Goal: Task Accomplishment & Management: Use online tool/utility

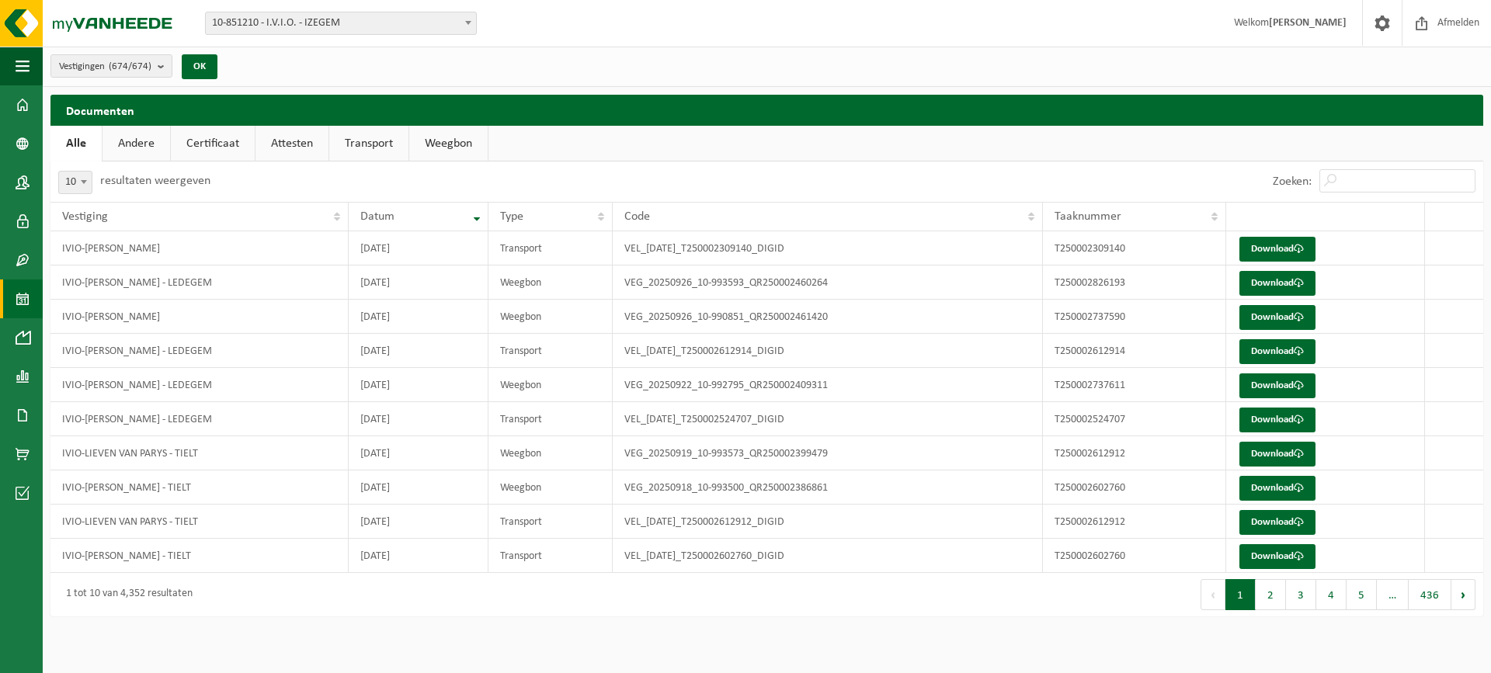
click at [26, 301] on span at bounding box center [23, 299] width 14 height 39
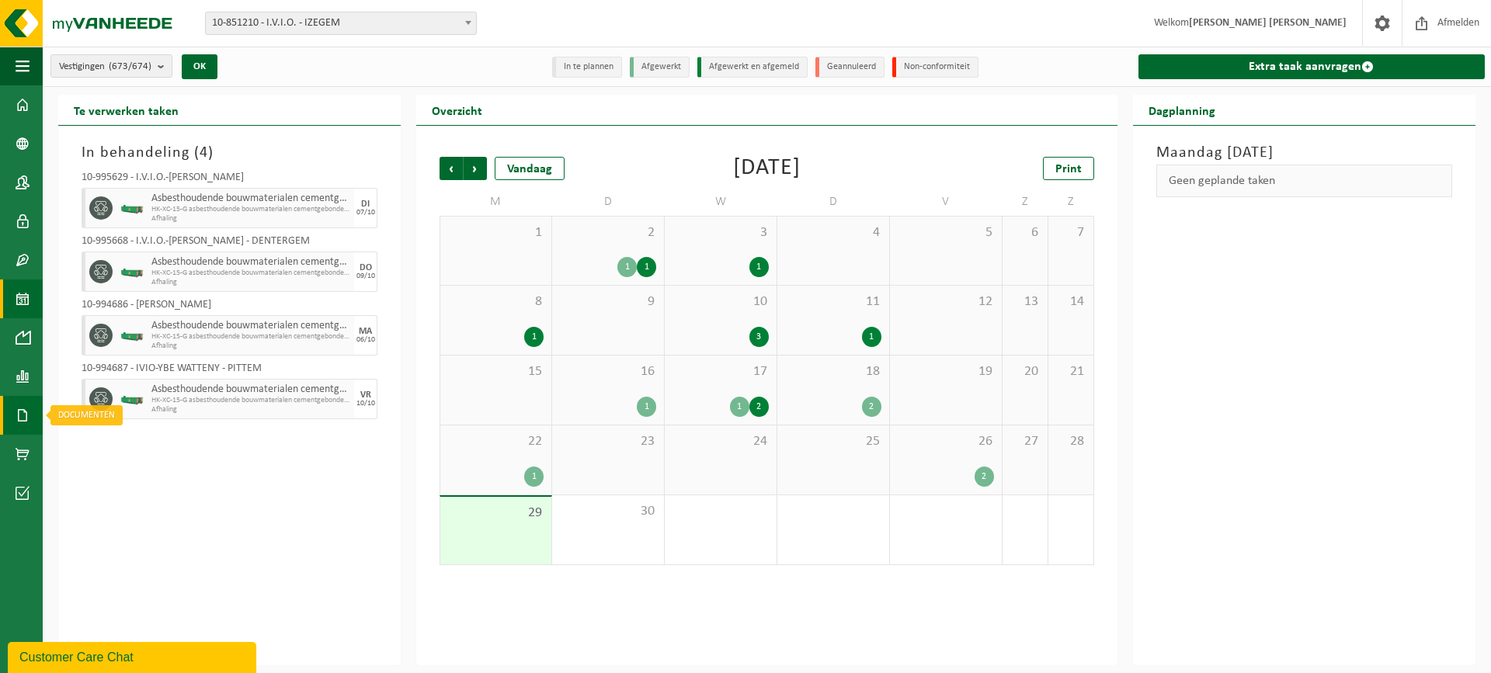
click at [26, 401] on span at bounding box center [23, 415] width 14 height 39
click at [107, 454] on span "Documenten" at bounding box center [118, 449] width 57 height 30
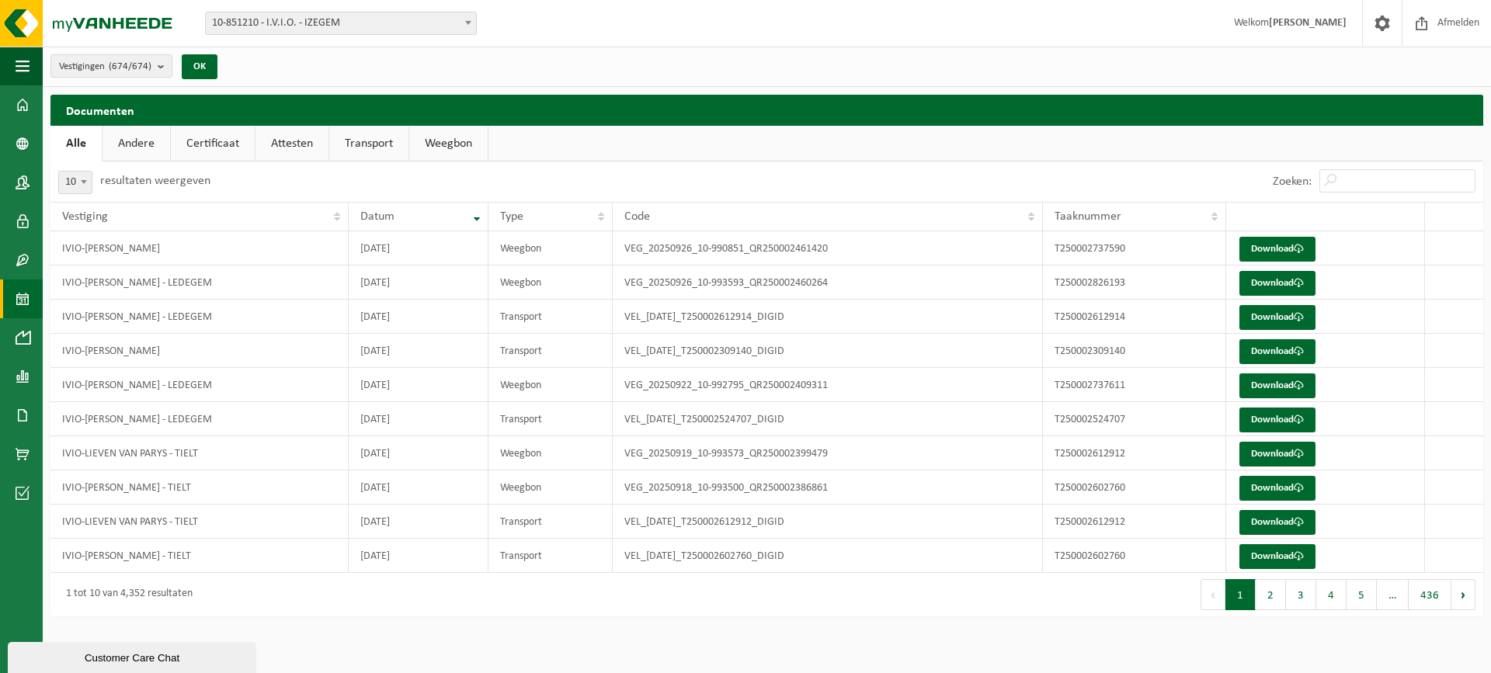
click at [14, 300] on link "Kalender" at bounding box center [21, 299] width 43 height 39
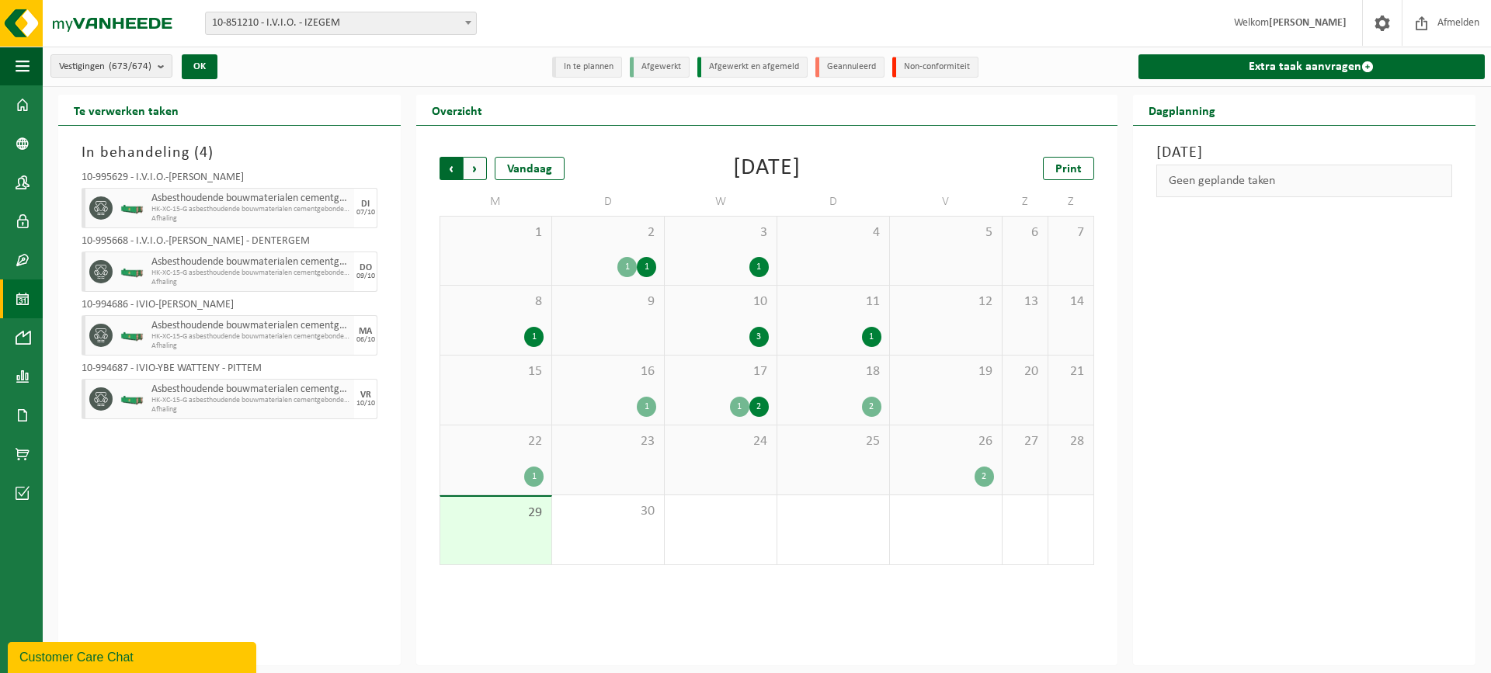
click at [481, 165] on span "Volgende" at bounding box center [475, 168] width 23 height 23
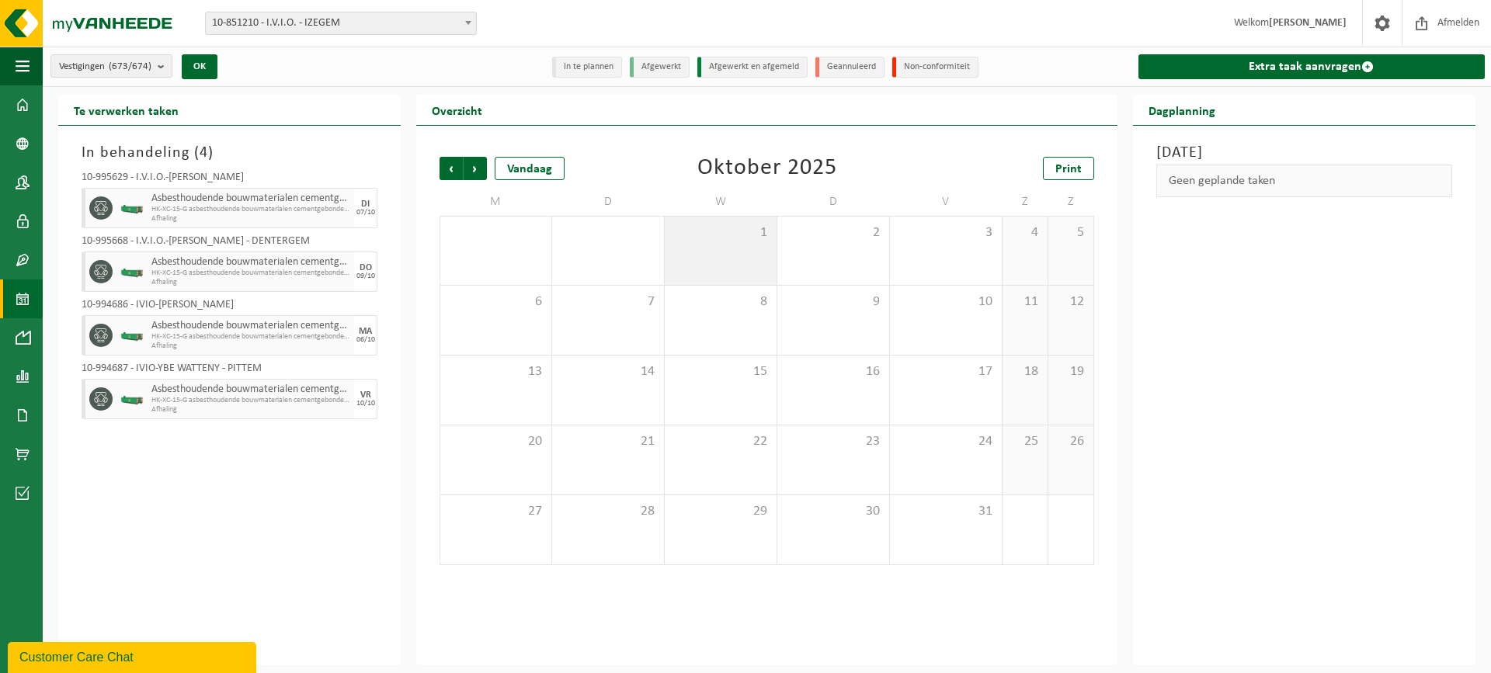
click at [716, 250] on div "1" at bounding box center [721, 251] width 112 height 68
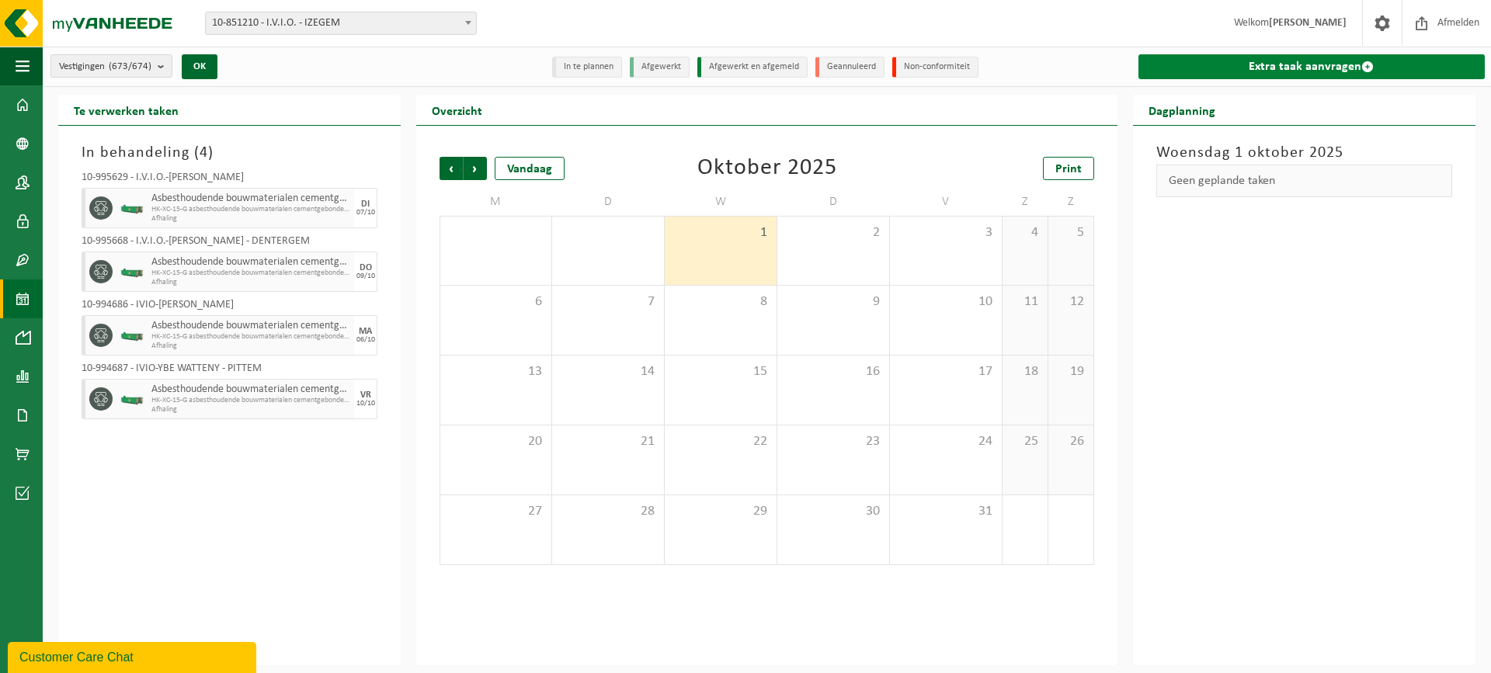
click at [1189, 67] on link "Extra taak aanvragen" at bounding box center [1311, 66] width 346 height 25
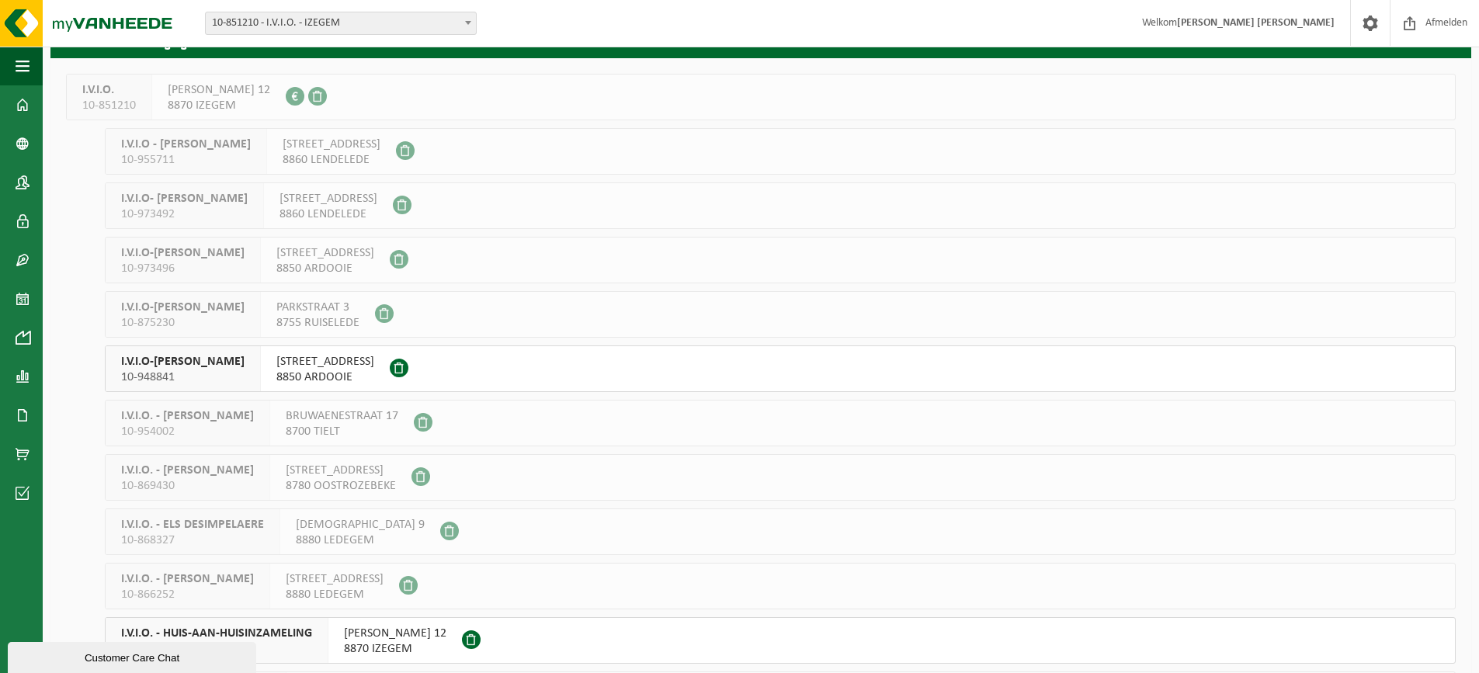
scroll to position [311, 0]
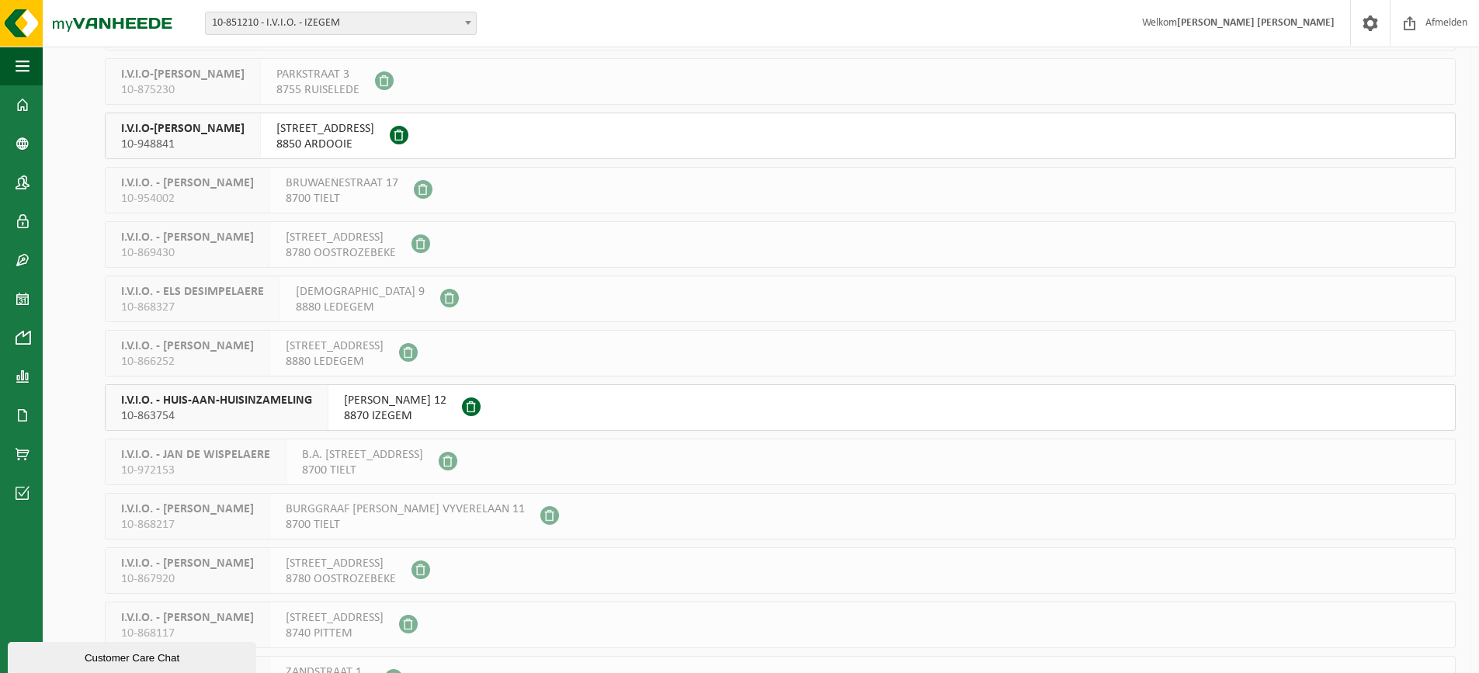
click at [231, 410] on span "10-863754" at bounding box center [216, 416] width 191 height 16
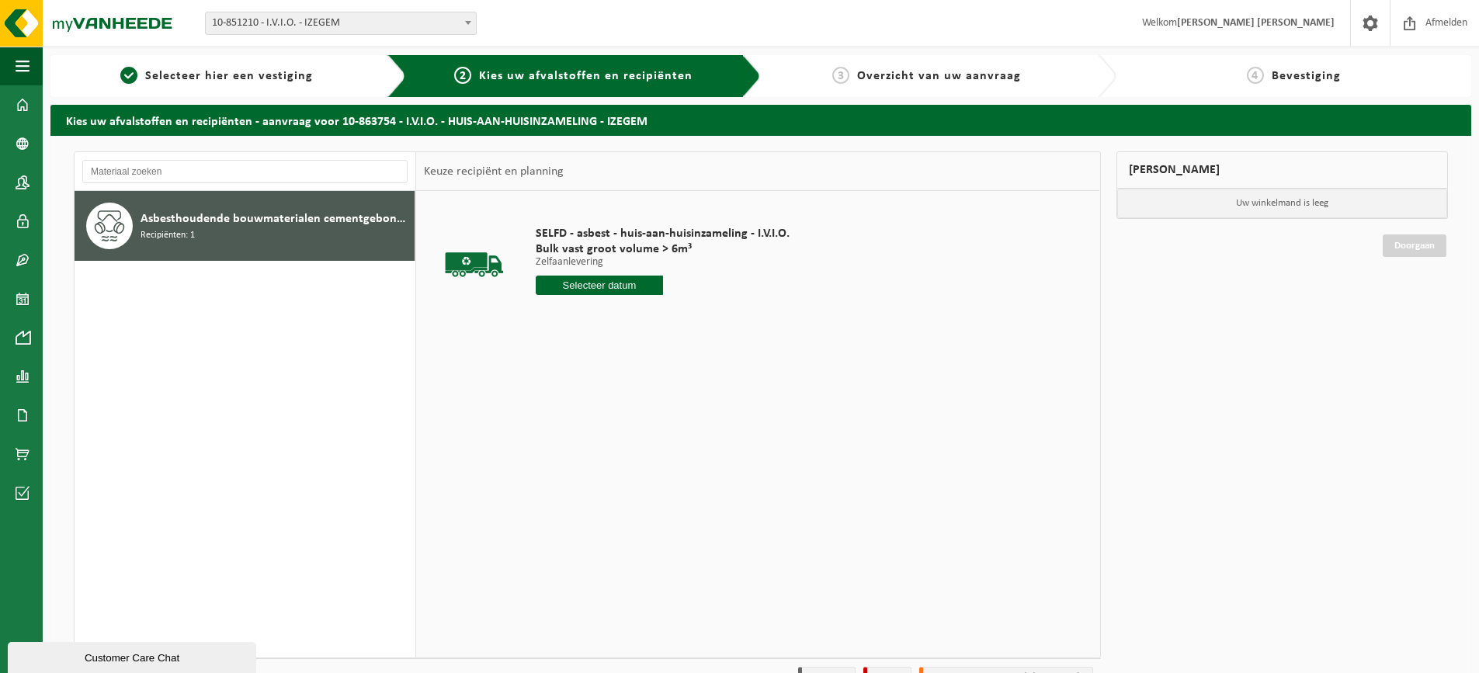
click at [618, 286] on input "text" at bounding box center [599, 285] width 127 height 19
click at [716, 321] on icon at bounding box center [712, 320] width 25 height 25
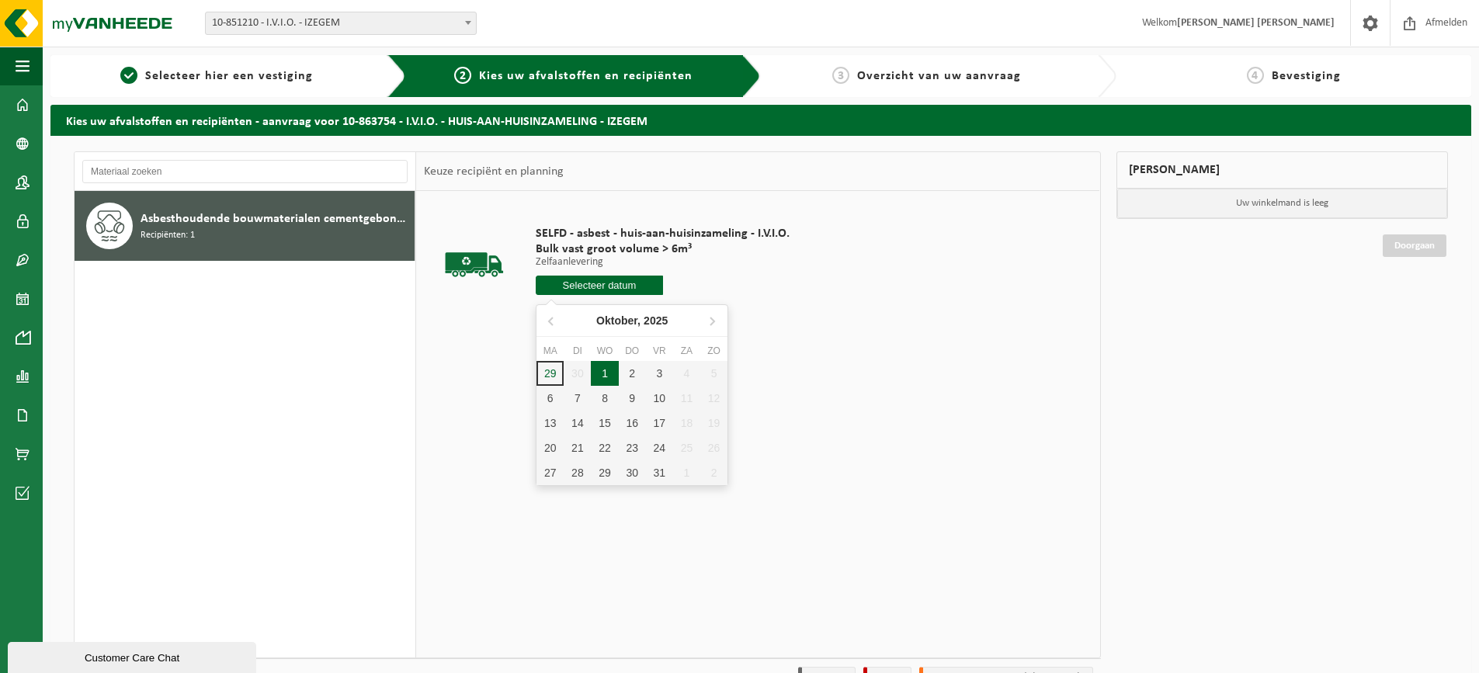
click at [603, 369] on div "1" at bounding box center [604, 373] width 27 height 25
type input "Van 2025-10-01"
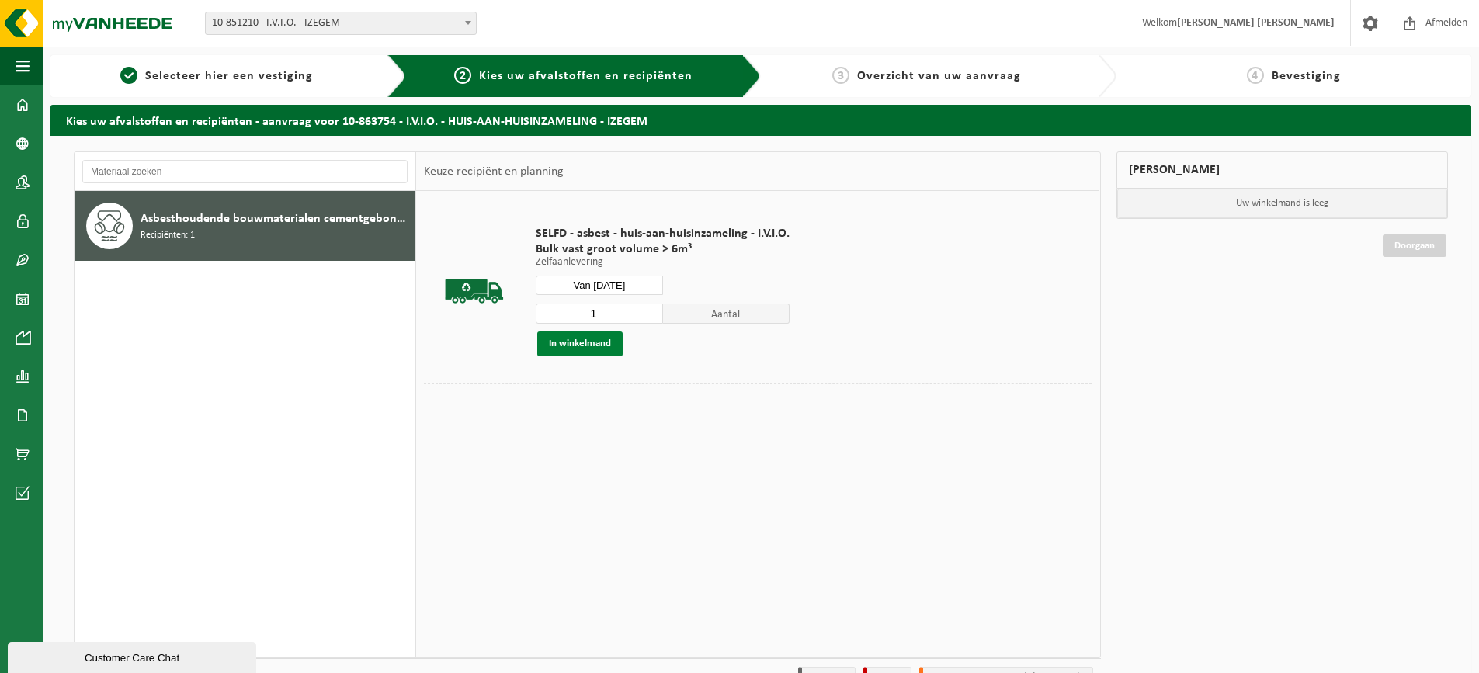
click at [587, 348] on button "In winkelmand" at bounding box center [579, 344] width 85 height 25
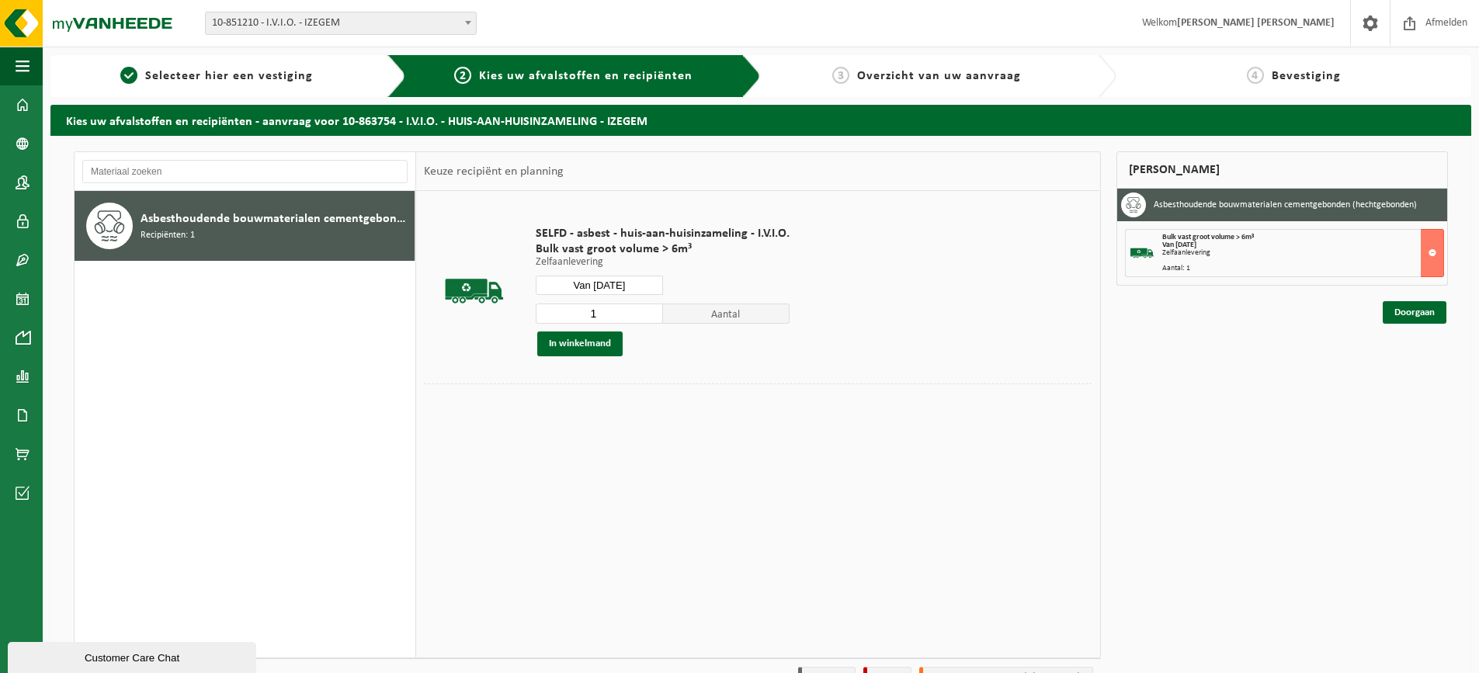
click at [344, 22] on span "10-851210 - I.V.I.O. - IZEGEM" at bounding box center [341, 23] width 270 height 22
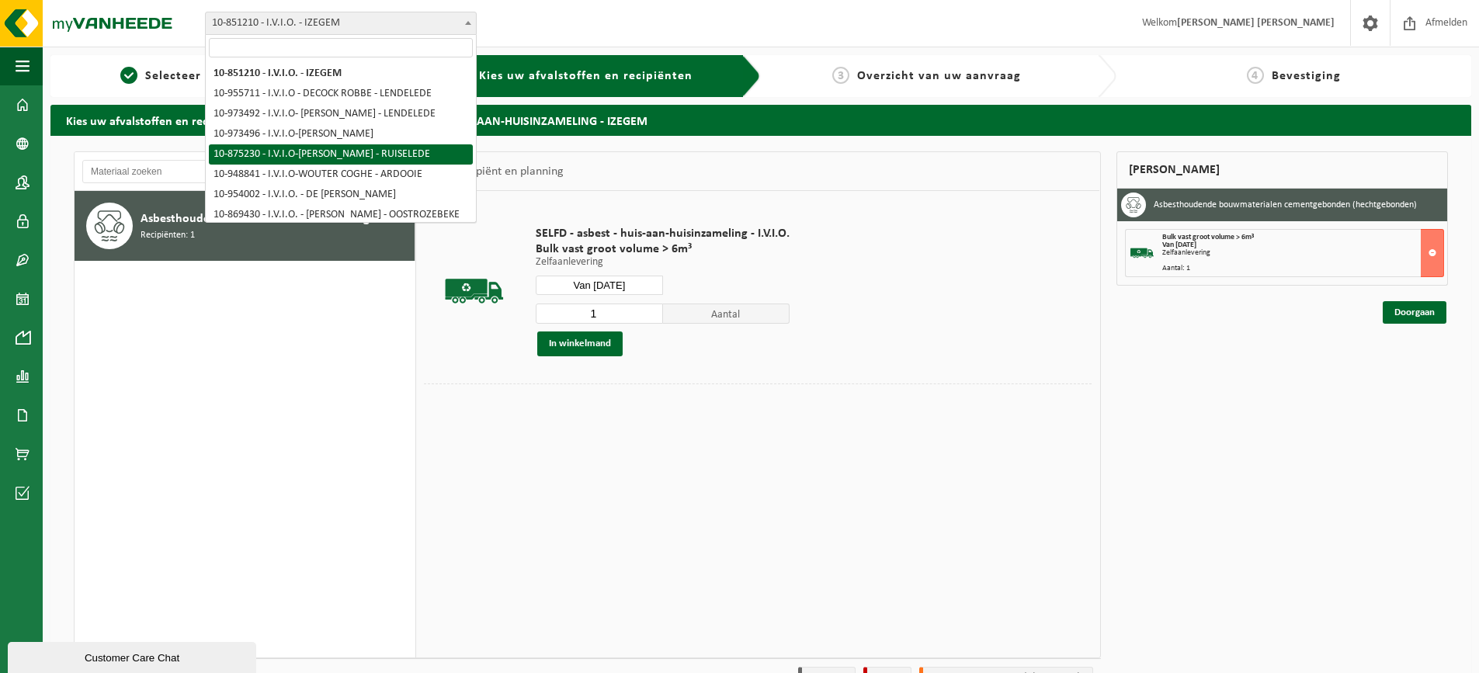
scroll to position [155, 0]
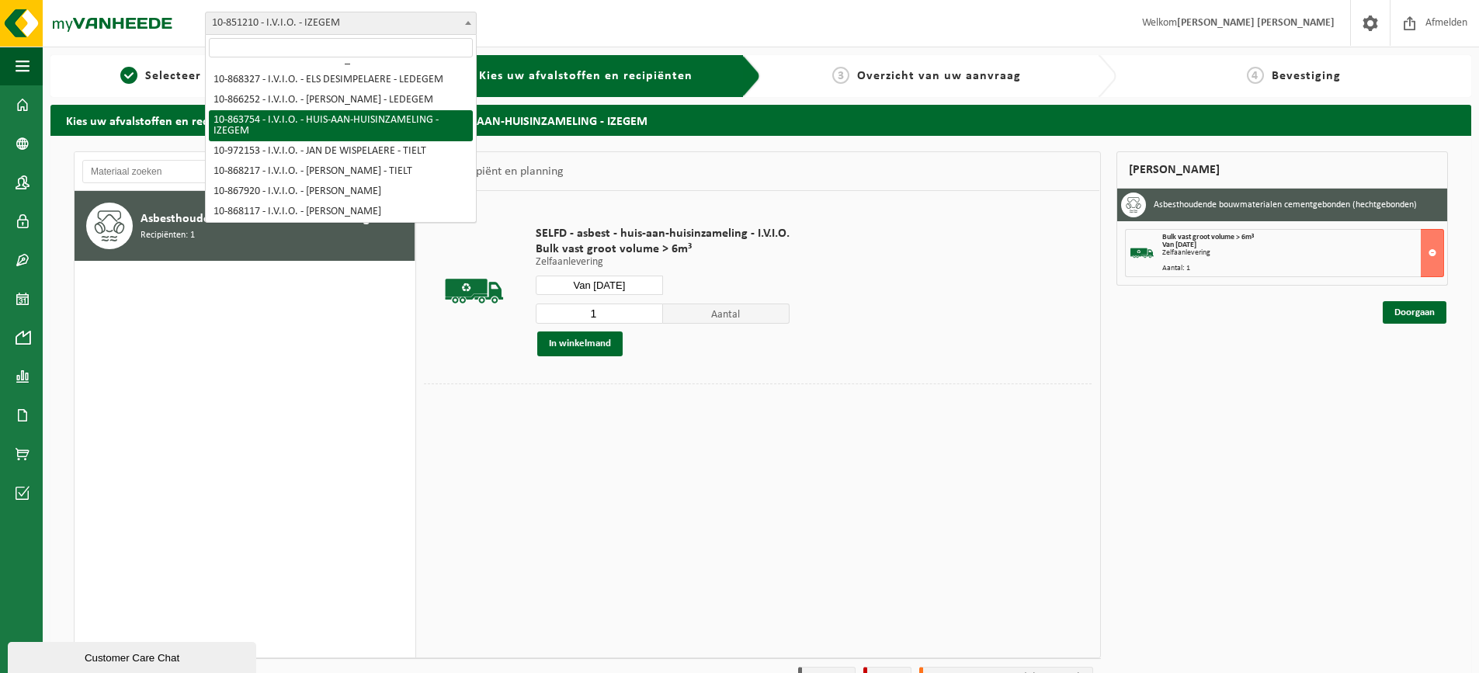
select select "101903"
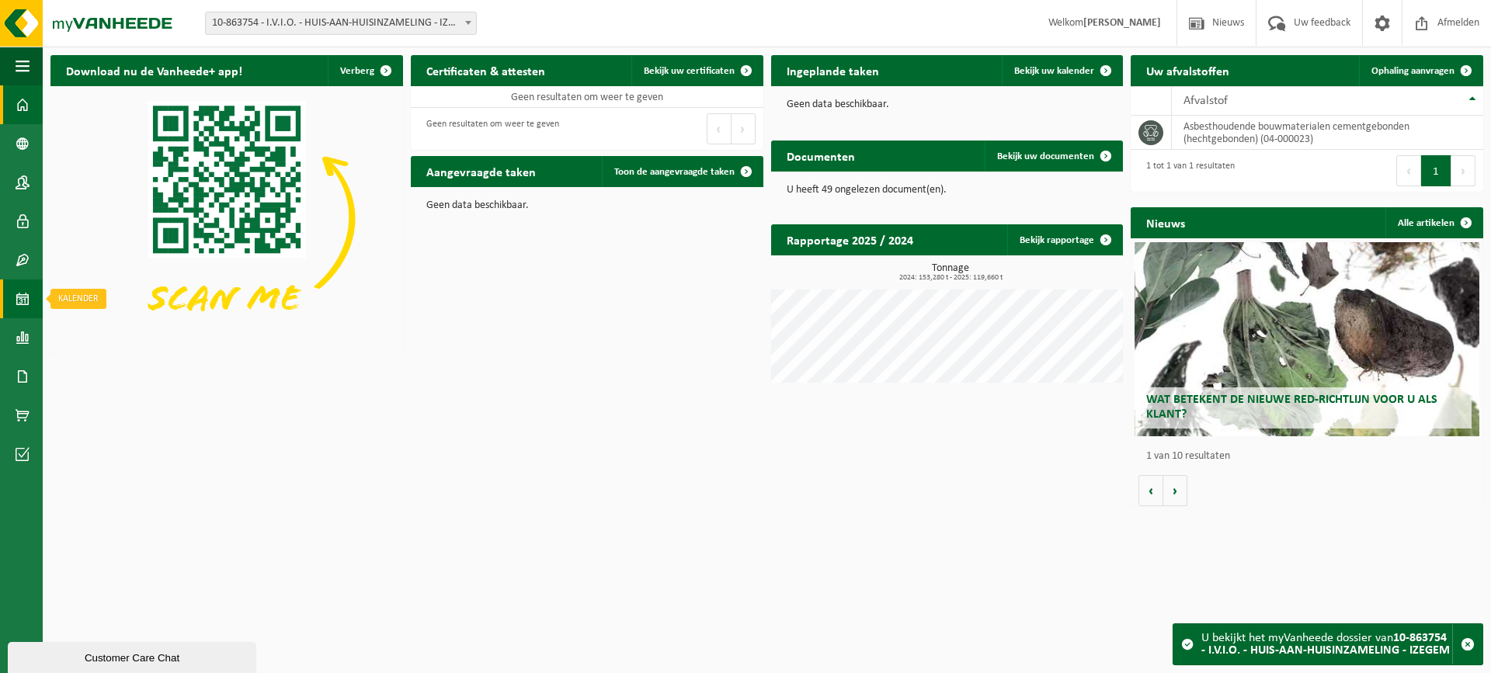
click at [12, 310] on link "Kalender" at bounding box center [21, 299] width 43 height 39
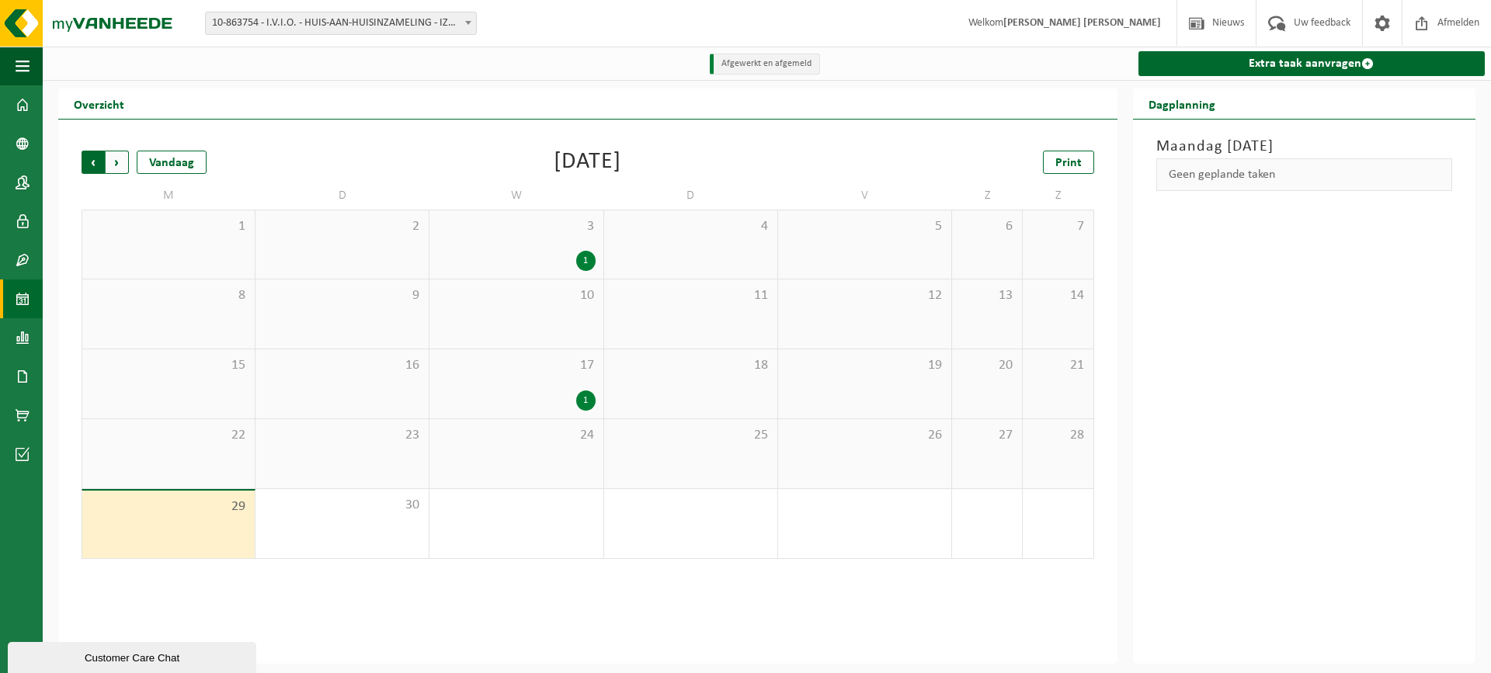
click at [119, 170] on span "Volgende" at bounding box center [117, 162] width 23 height 23
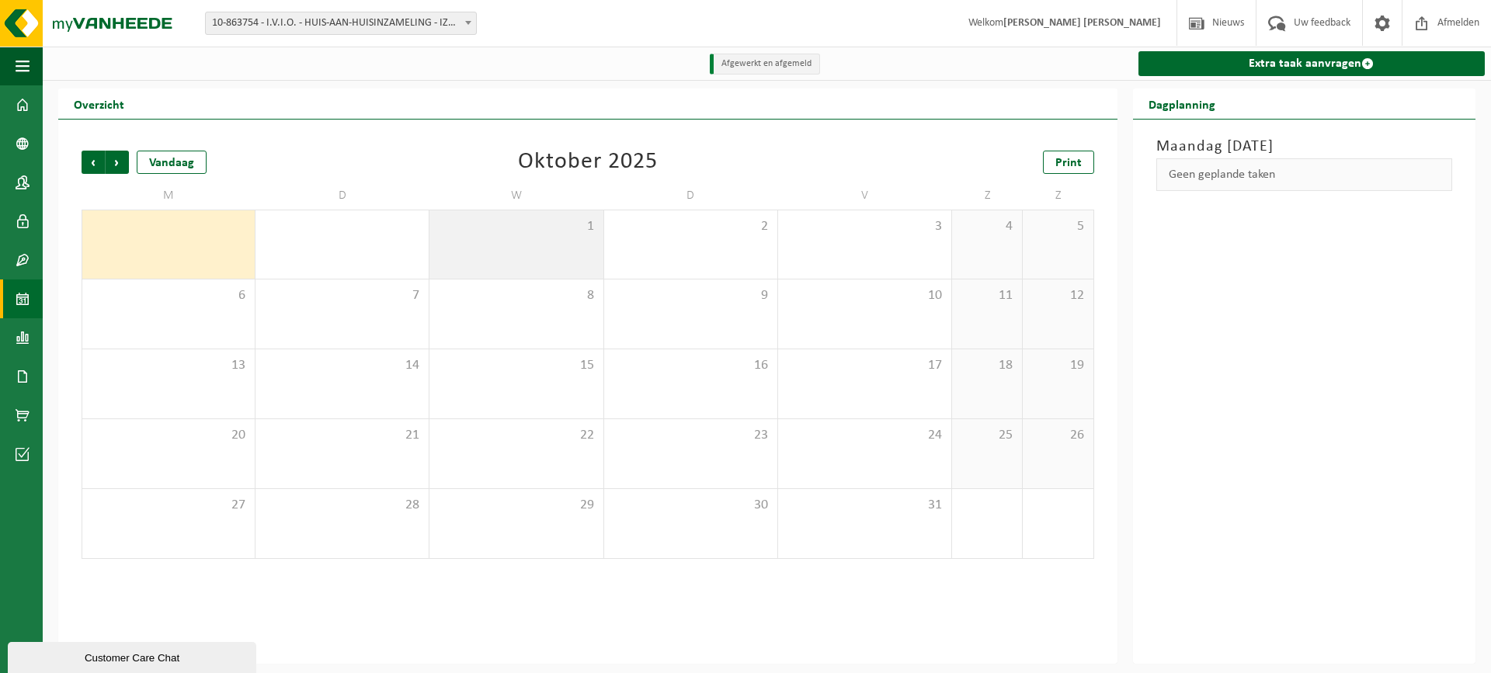
click at [572, 245] on div "1" at bounding box center [515, 244] width 173 height 68
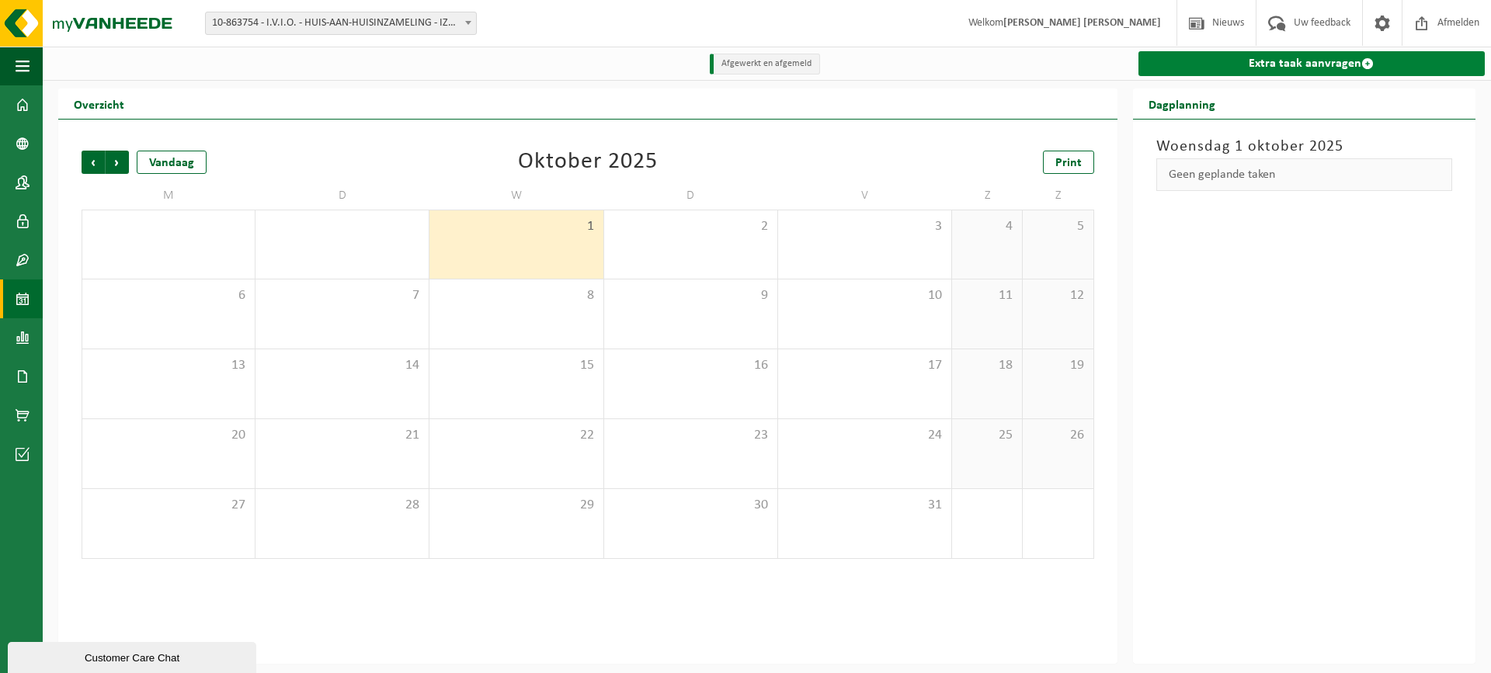
click at [1166, 62] on link "Extra taak aanvragen" at bounding box center [1311, 63] width 346 height 25
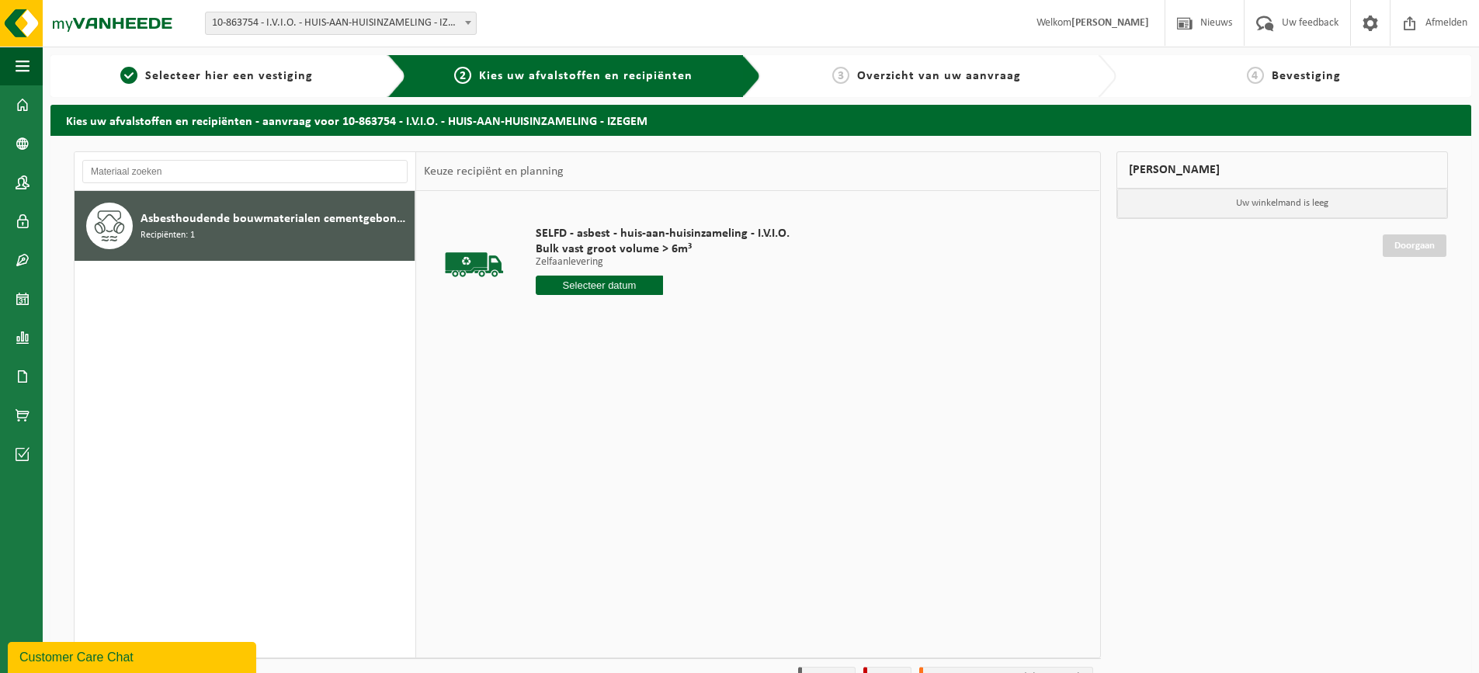
click at [614, 282] on input "text" at bounding box center [599, 285] width 127 height 19
click at [709, 324] on icon at bounding box center [712, 320] width 25 height 25
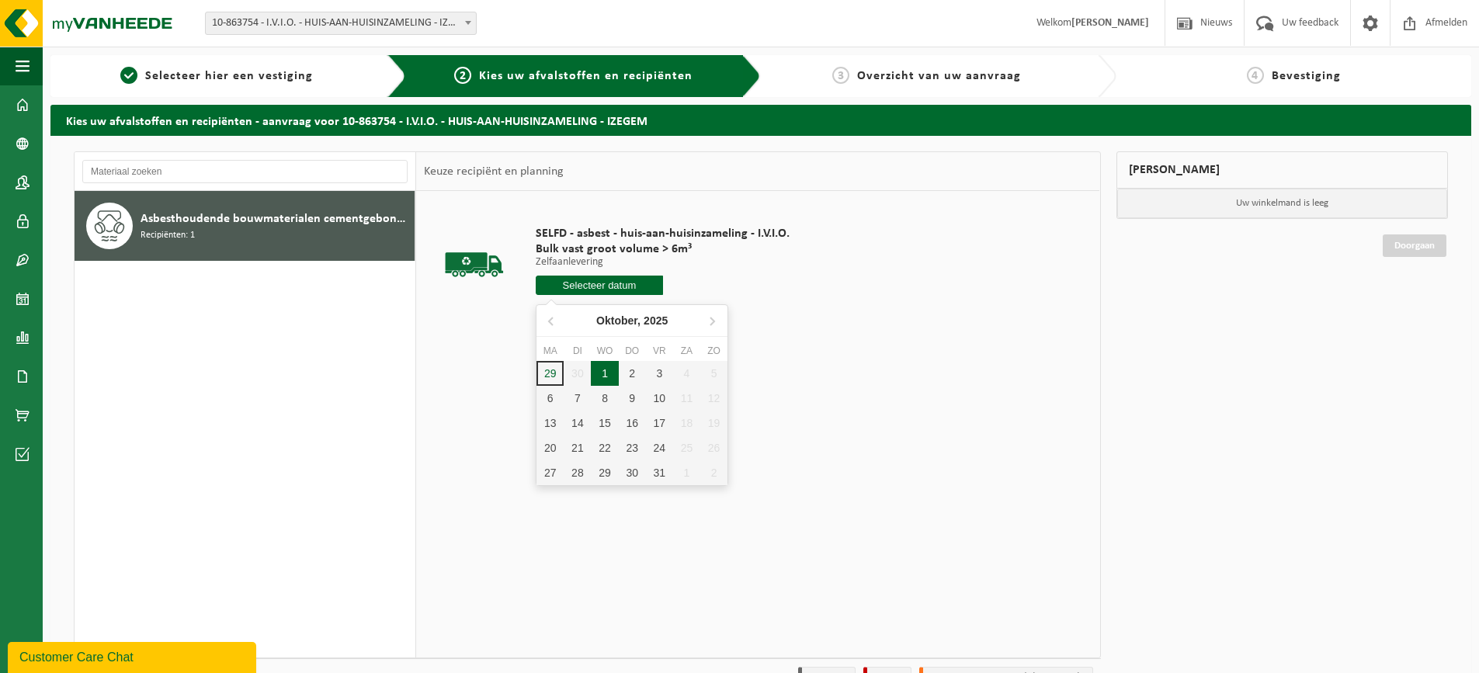
click at [609, 368] on div "1" at bounding box center [604, 373] width 27 height 25
type input "Van 2025-10-01"
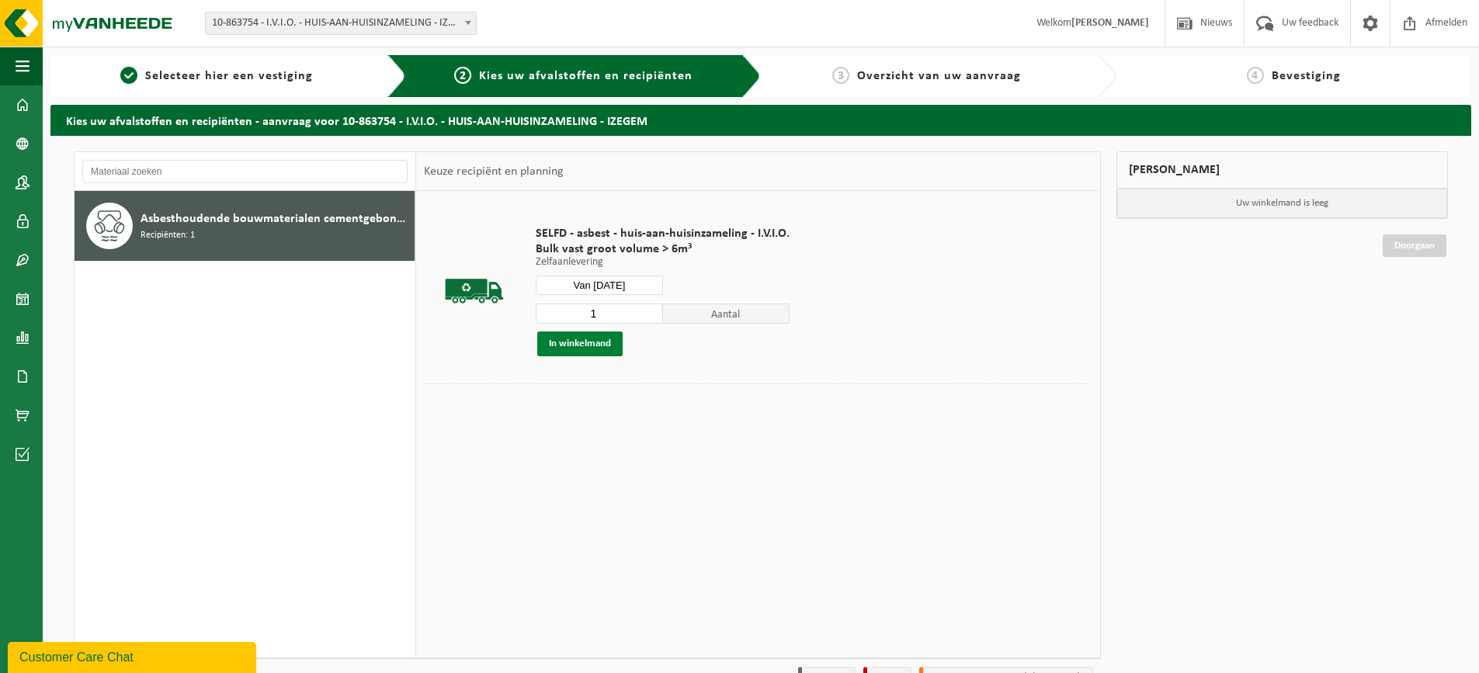
click at [581, 337] on button "In winkelmand" at bounding box center [579, 344] width 85 height 25
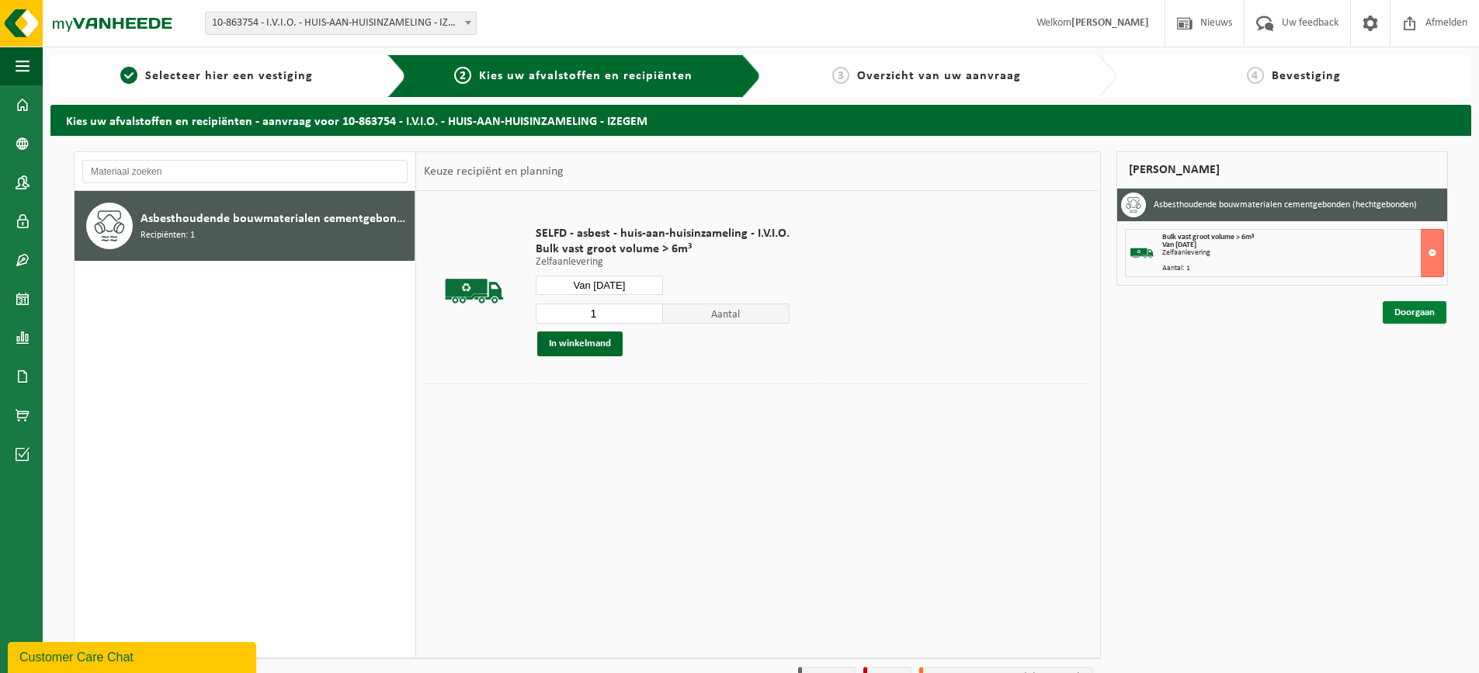
click at [1402, 317] on link "Doorgaan" at bounding box center [1415, 312] width 64 height 23
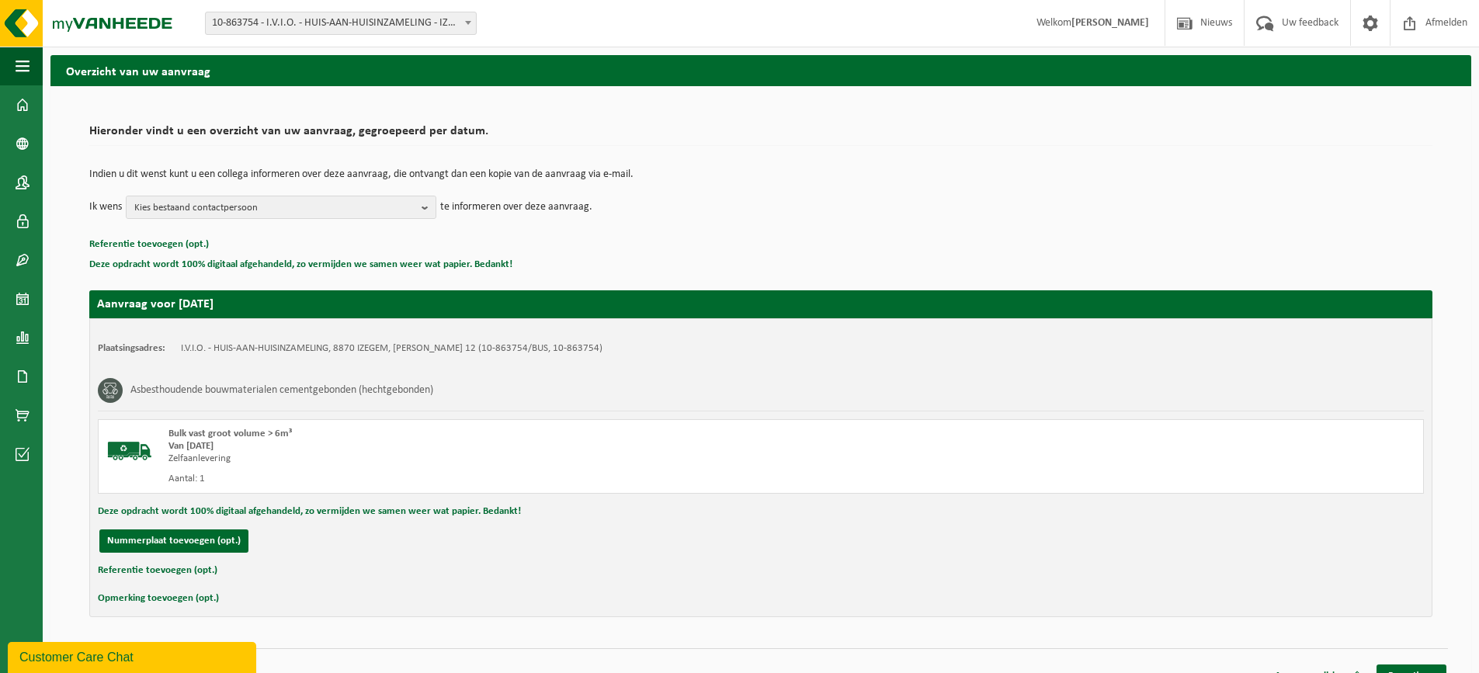
scroll to position [72, 0]
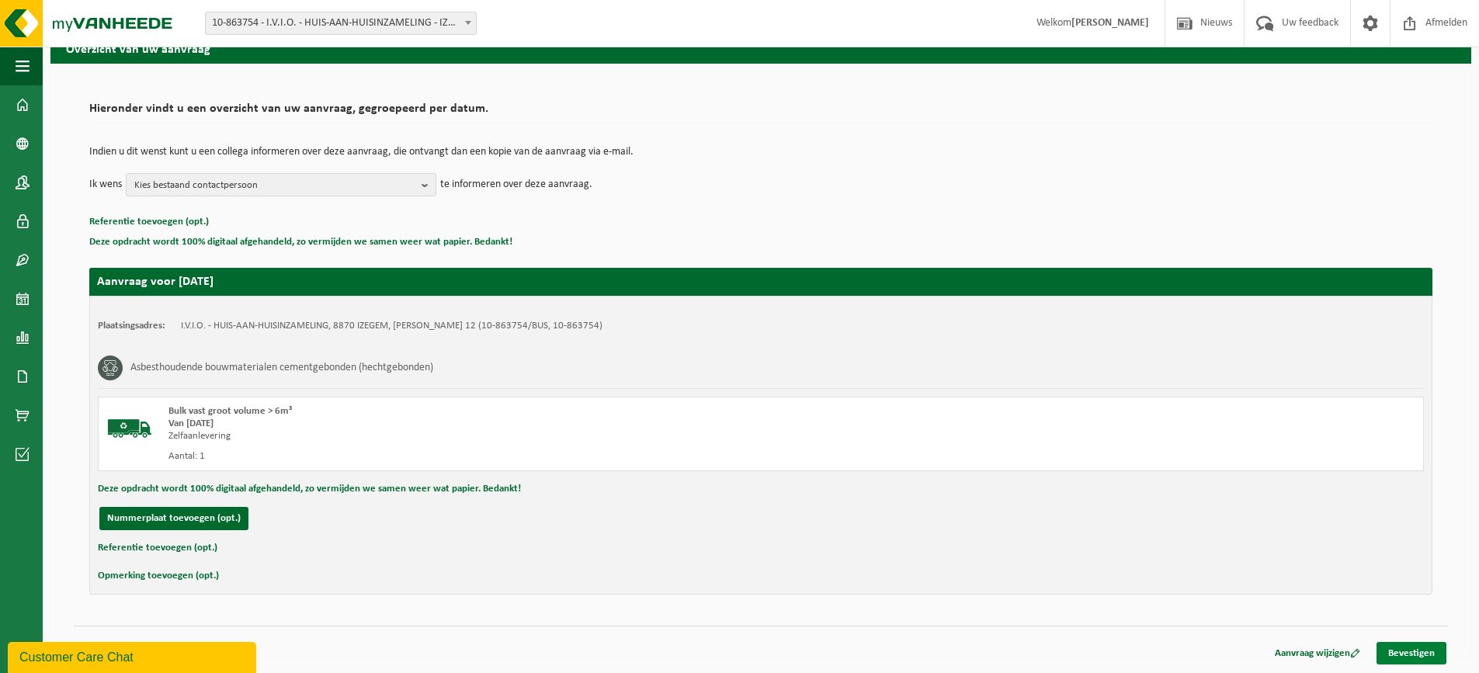
click at [1419, 656] on link "Bevestigen" at bounding box center [1412, 653] width 70 height 23
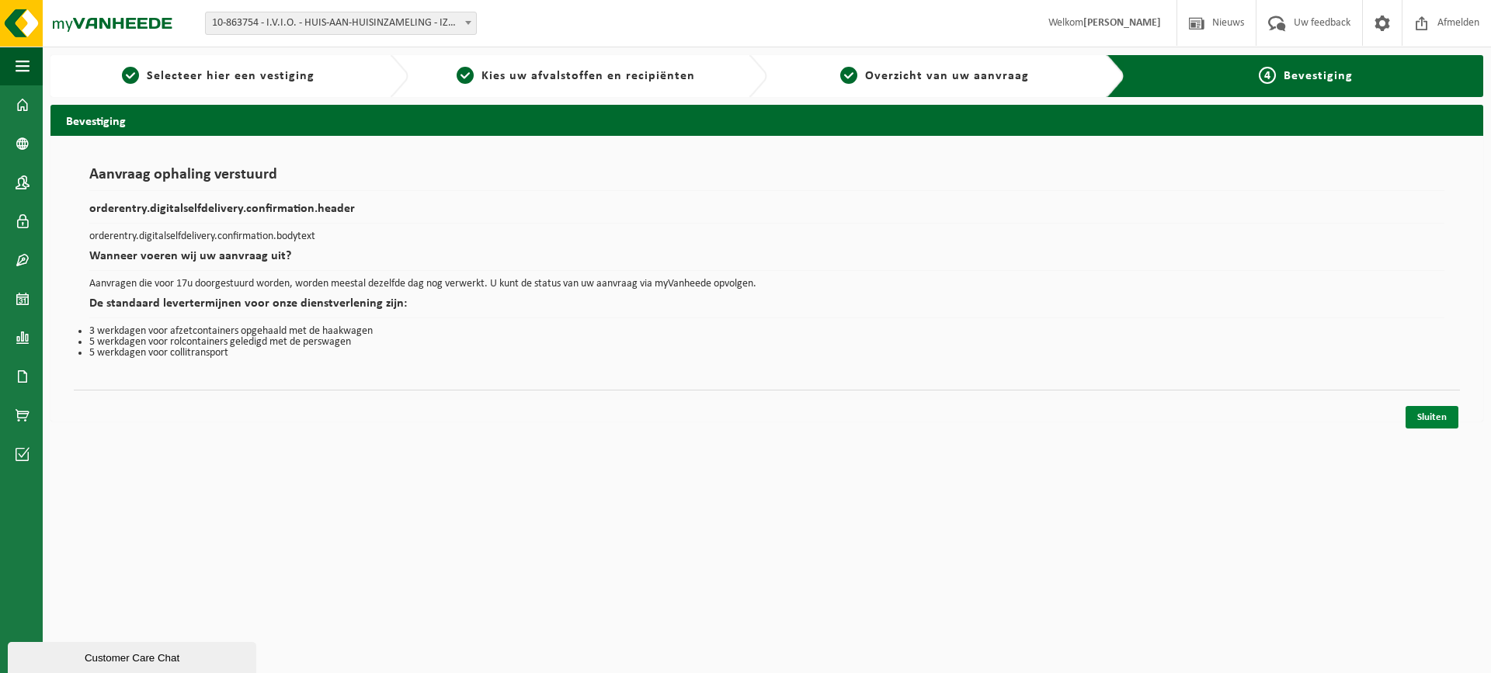
click at [1443, 410] on link "Sluiten" at bounding box center [1431, 417] width 53 height 23
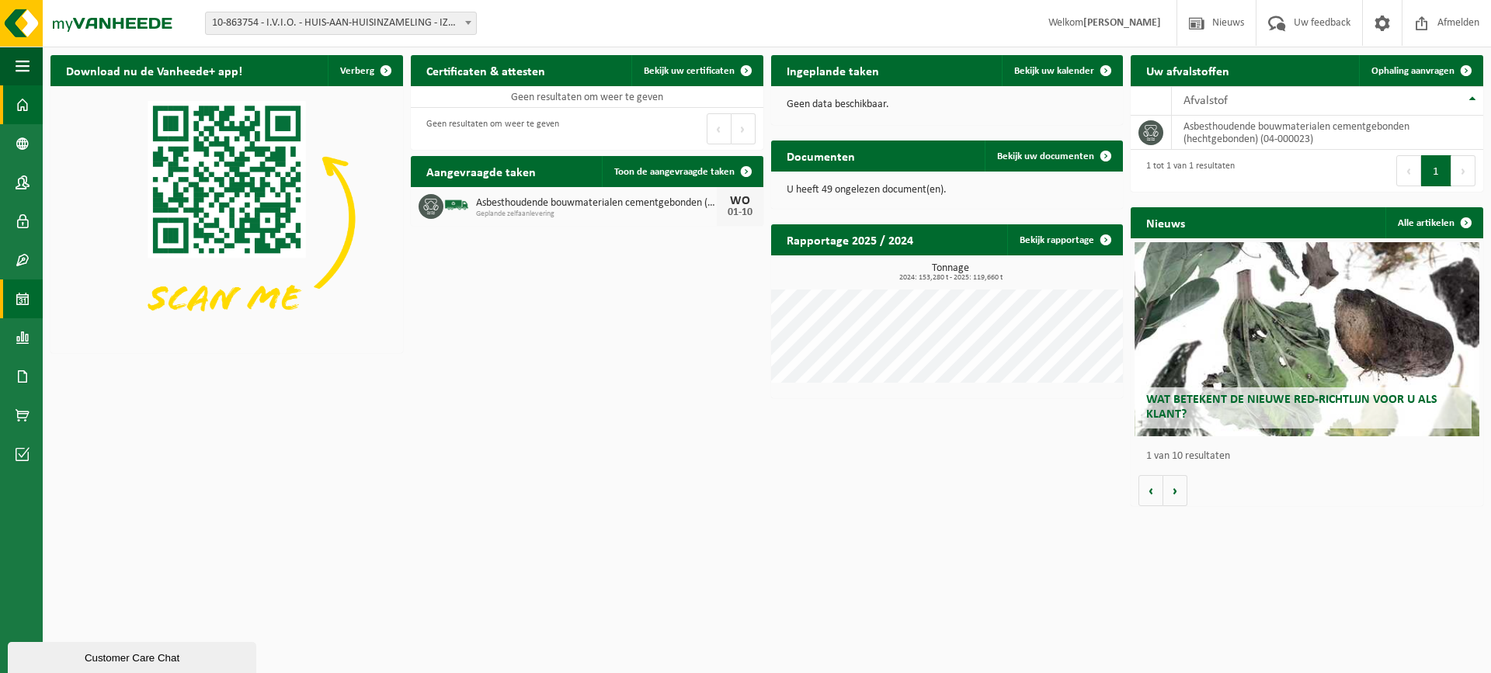
click at [23, 305] on span at bounding box center [23, 299] width 14 height 39
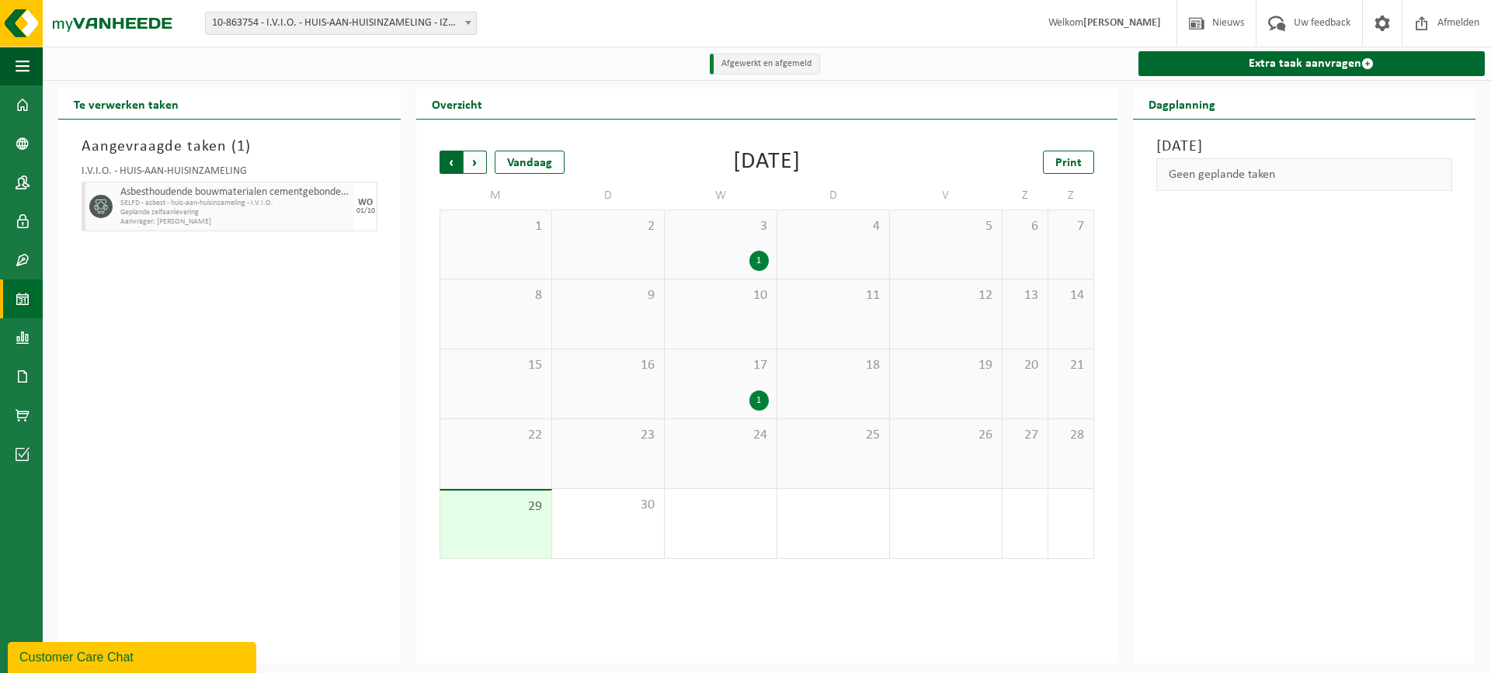
click at [484, 158] on span "Volgende" at bounding box center [475, 162] width 23 height 23
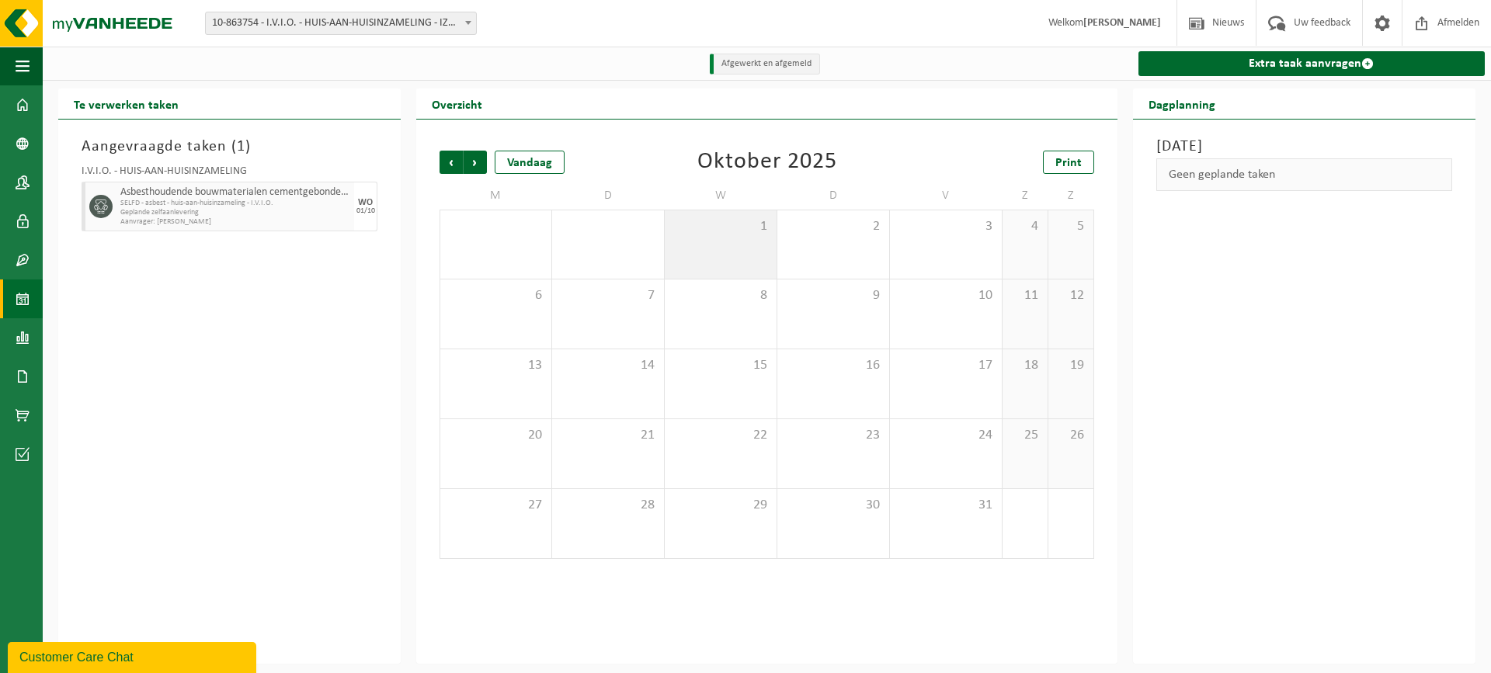
click at [736, 233] on span "1" at bounding box center [720, 226] width 96 height 17
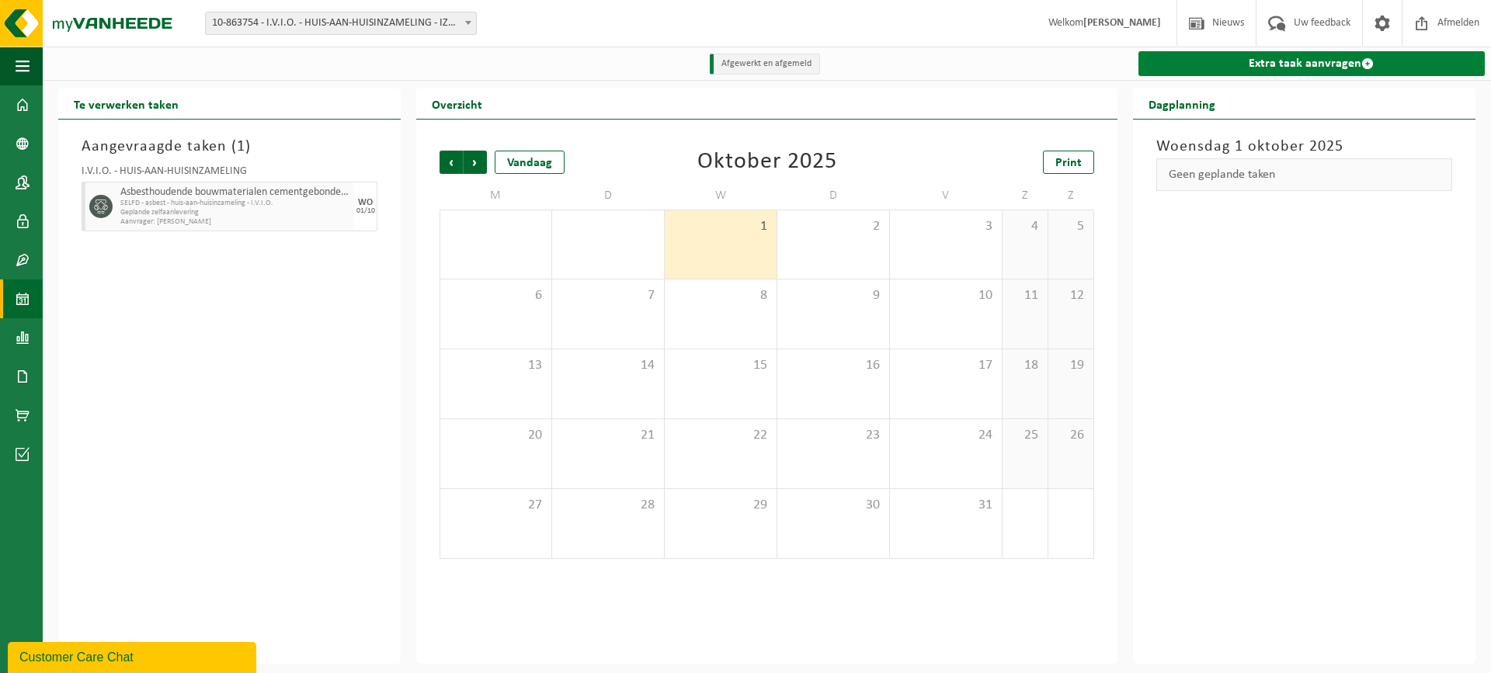
click at [1228, 65] on link "Extra taak aanvragen" at bounding box center [1311, 63] width 346 height 25
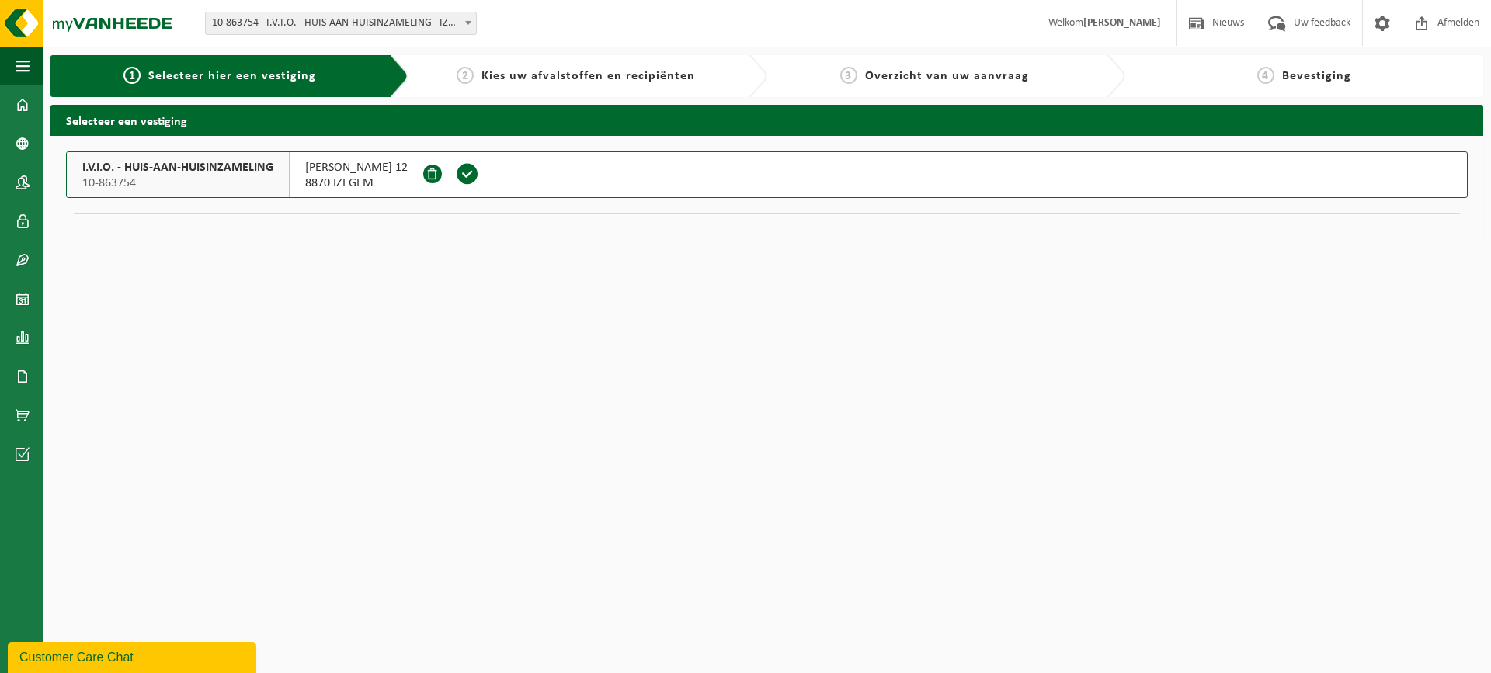
click at [142, 181] on span "10-863754" at bounding box center [177, 183] width 191 height 16
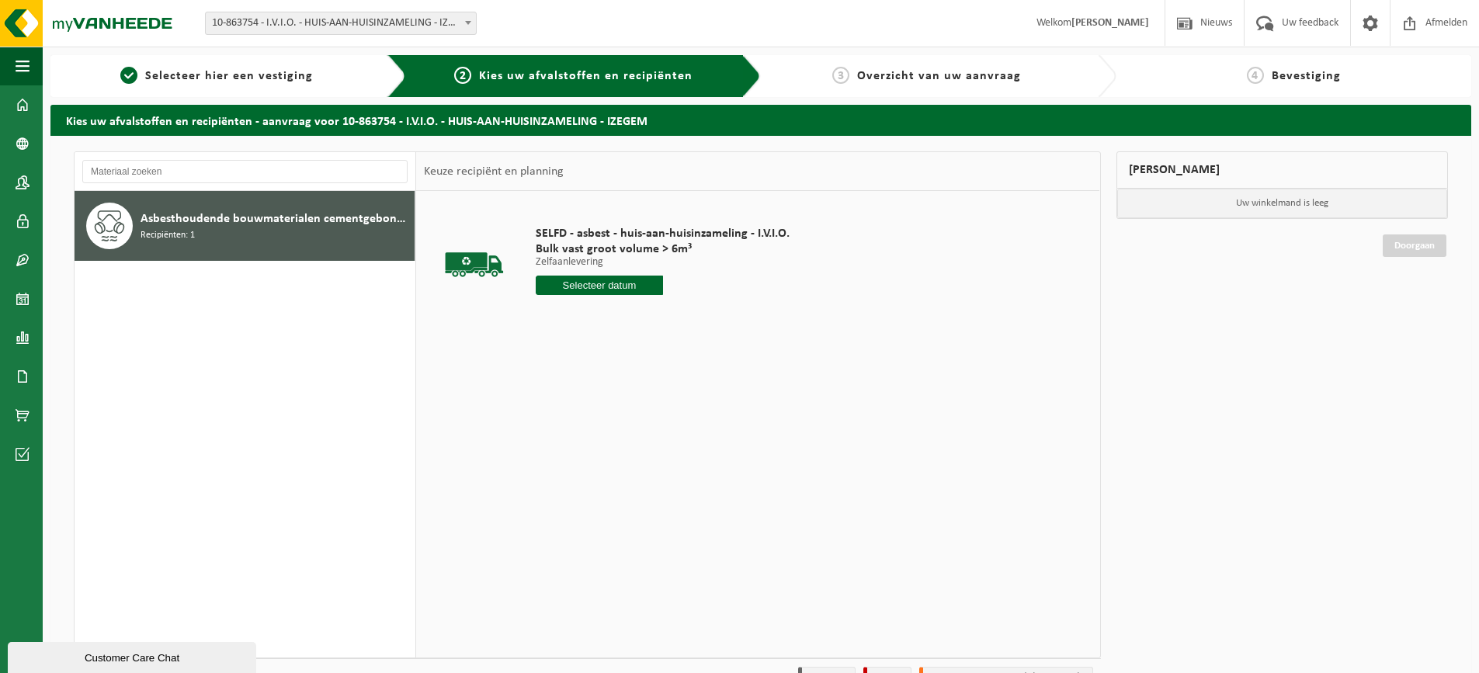
click at [578, 287] on input "text" at bounding box center [599, 285] width 127 height 19
click at [708, 322] on icon at bounding box center [712, 320] width 25 height 25
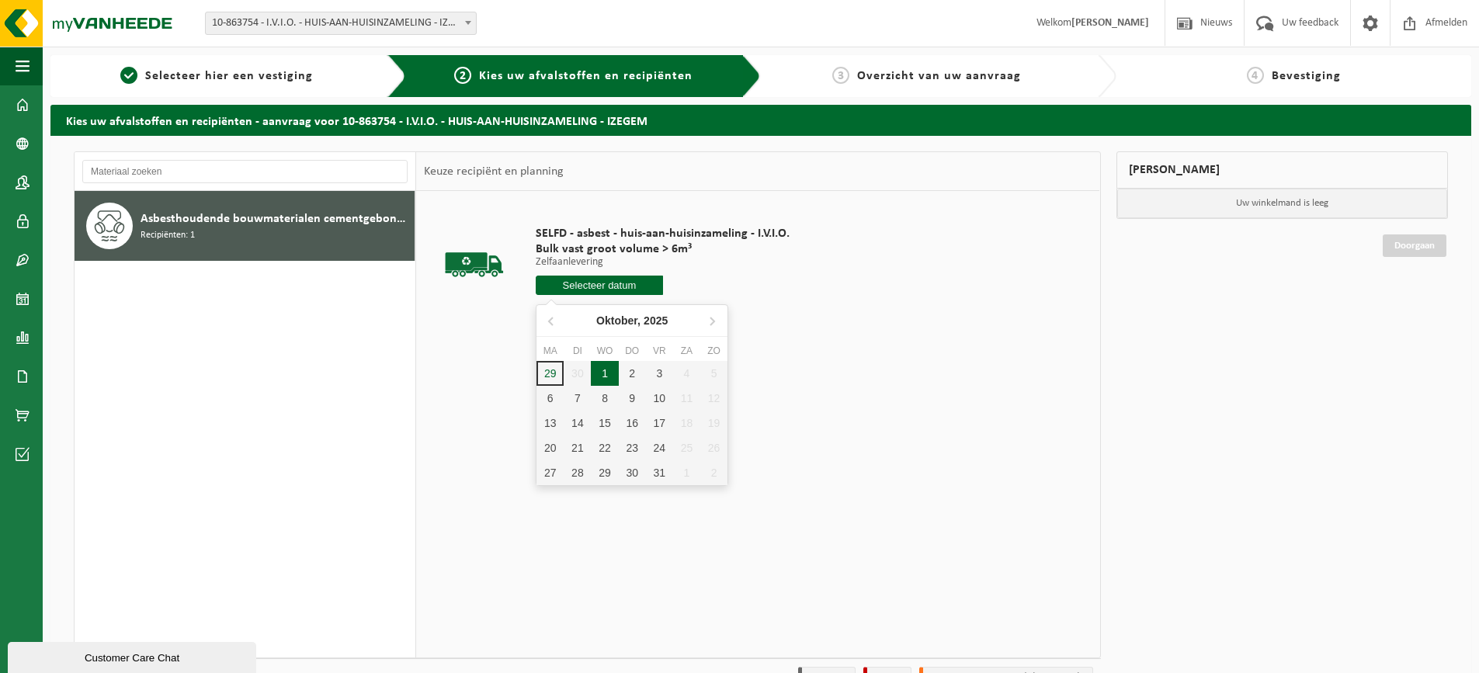
click at [609, 371] on div "1" at bounding box center [604, 373] width 27 height 25
type input "Van 2025-10-01"
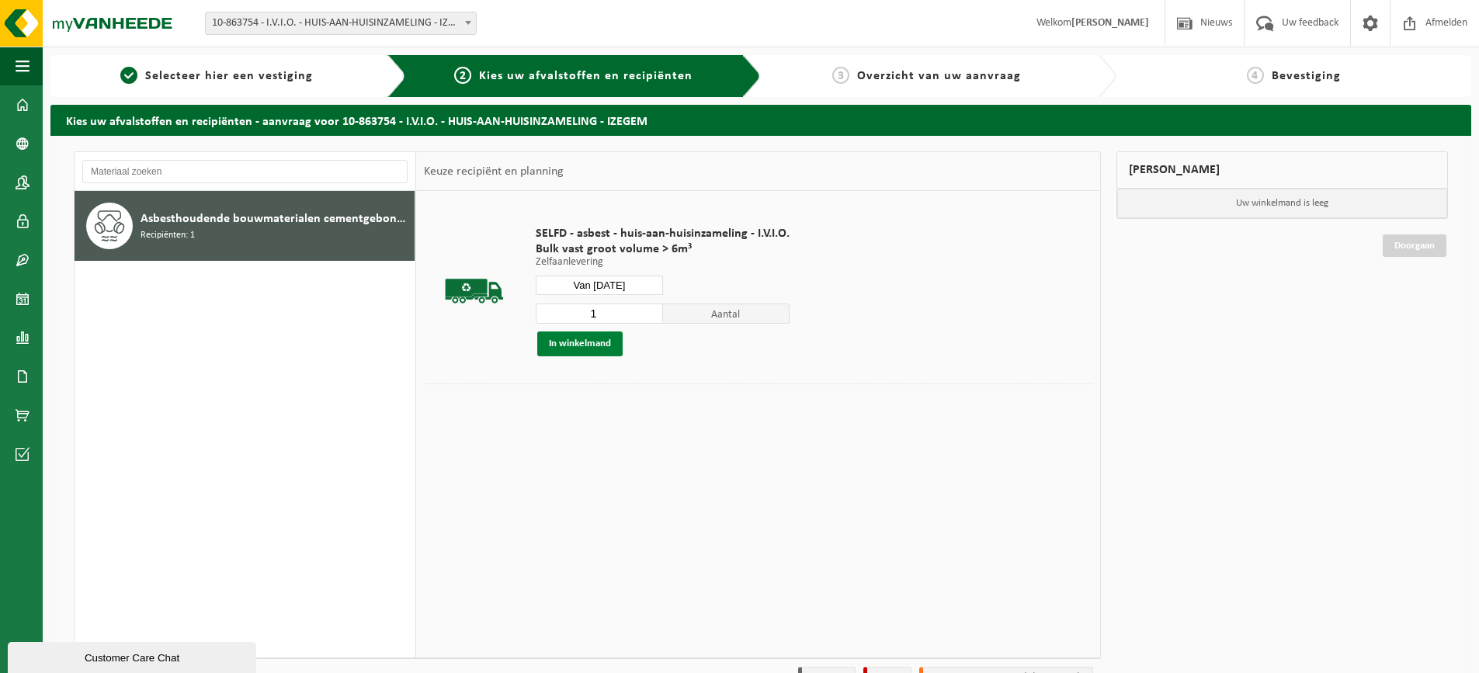
click at [597, 346] on button "In winkelmand" at bounding box center [579, 344] width 85 height 25
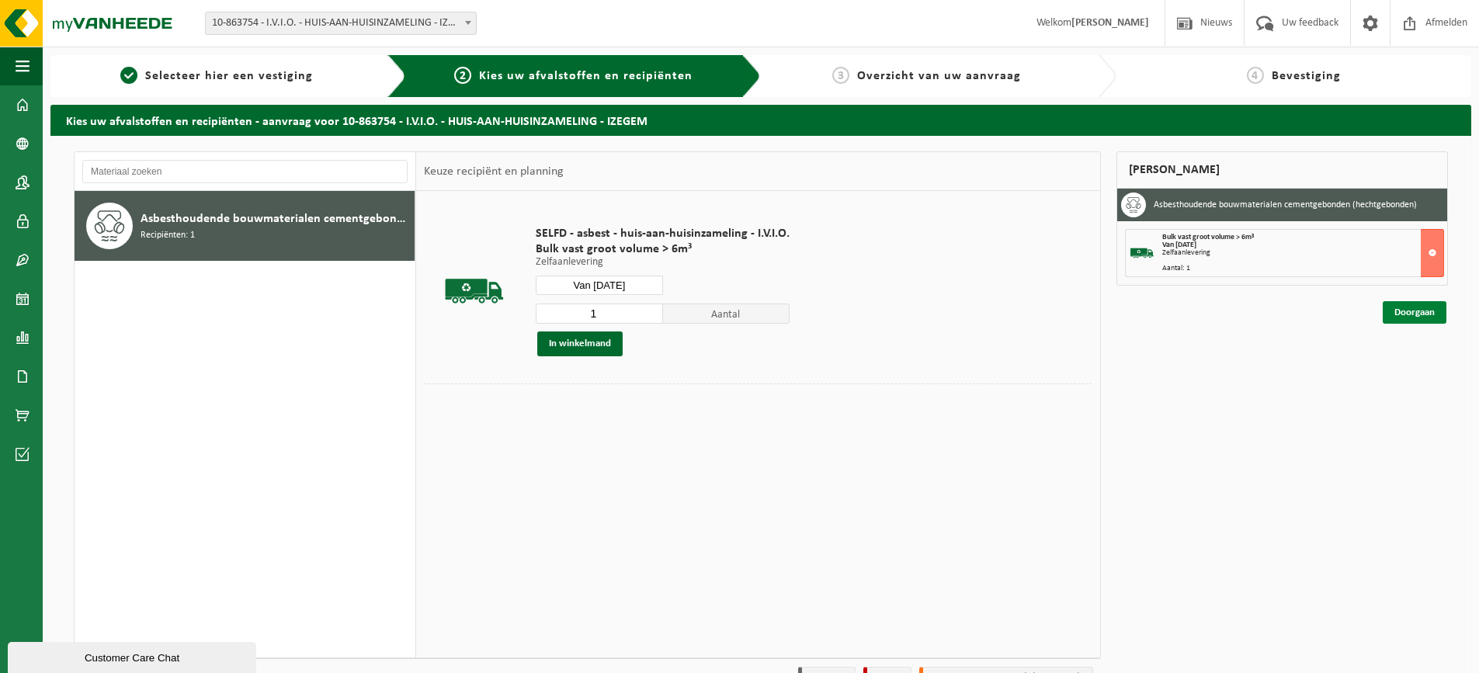
click at [1414, 317] on link "Doorgaan" at bounding box center [1415, 312] width 64 height 23
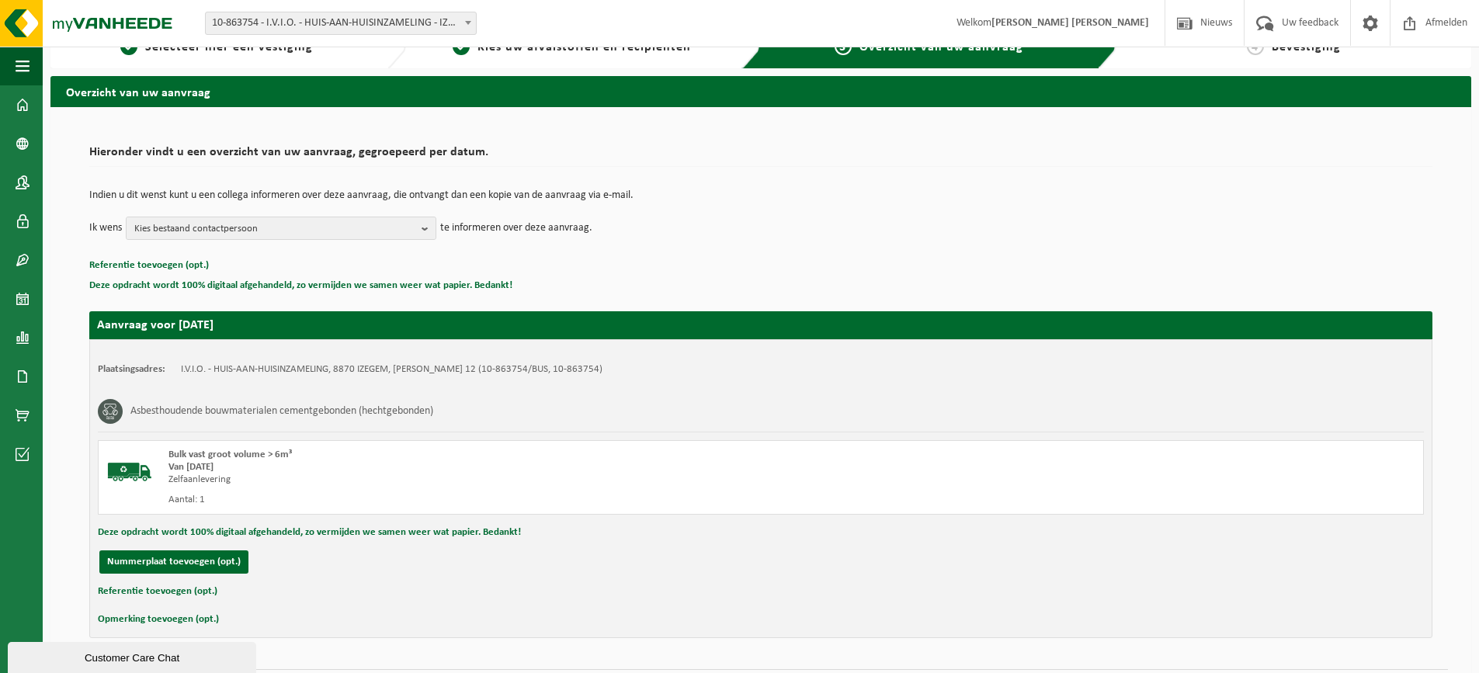
scroll to position [72, 0]
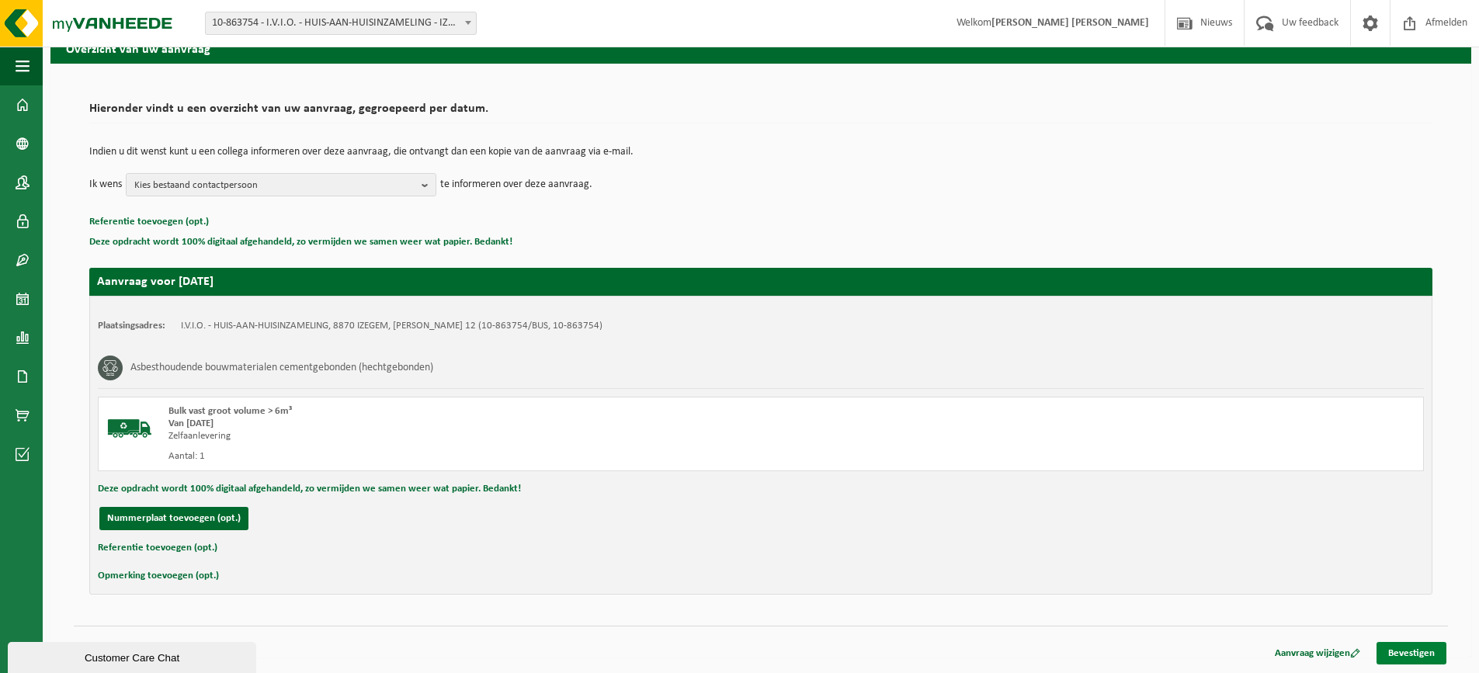
click at [1409, 660] on link "Bevestigen" at bounding box center [1412, 653] width 70 height 23
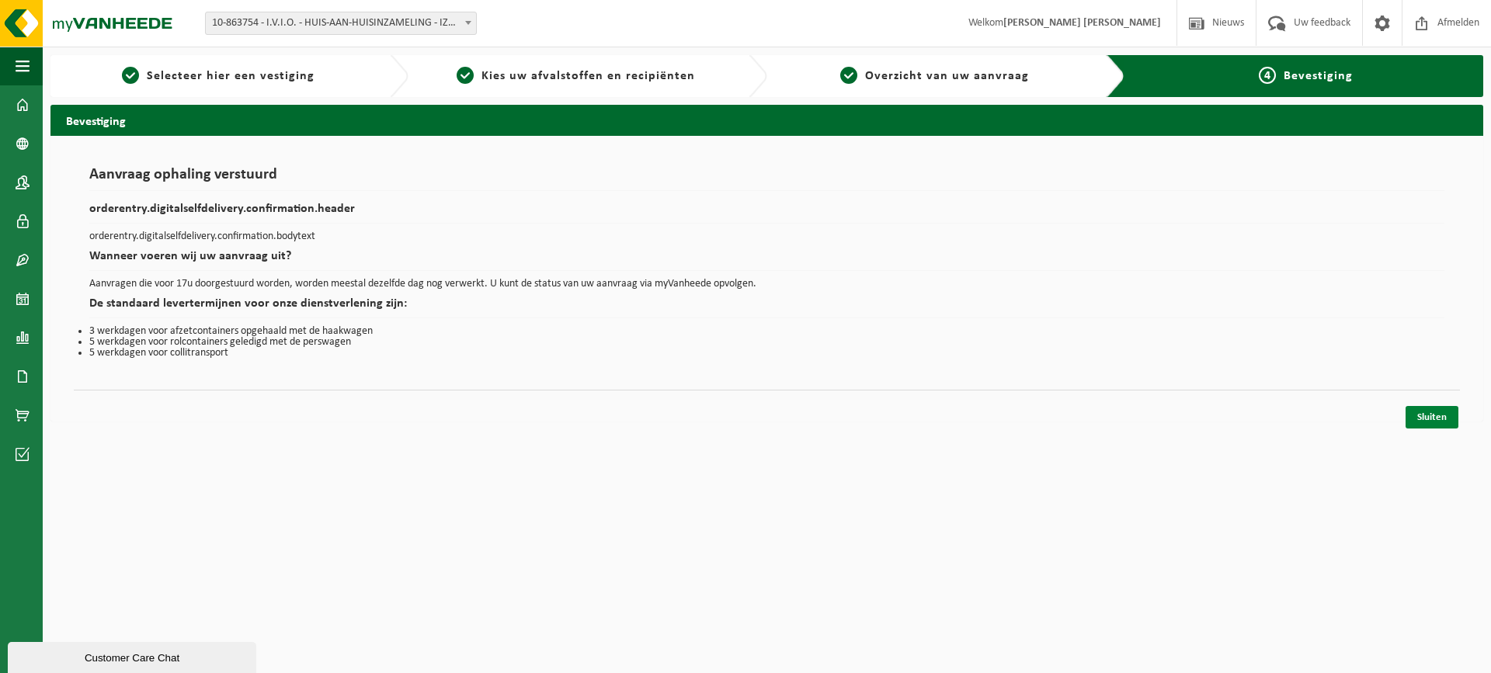
click at [1415, 413] on link "Sluiten" at bounding box center [1431, 417] width 53 height 23
